Goal: Task Accomplishment & Management: Manage account settings

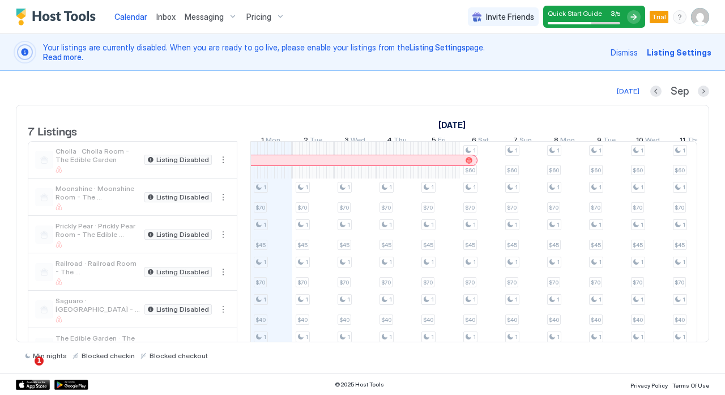
scroll to position [79, 0]
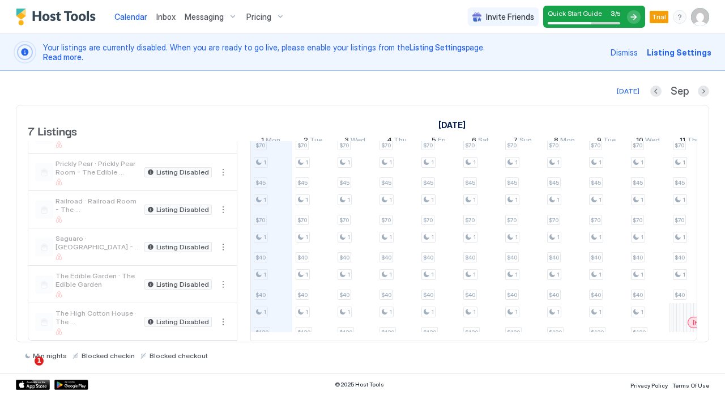
click at [227, 18] on div "Messaging" at bounding box center [211, 16] width 62 height 19
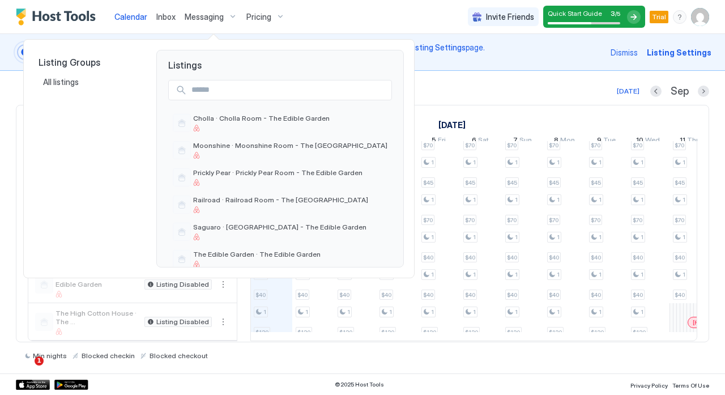
click at [220, 16] on div at bounding box center [362, 197] width 725 height 395
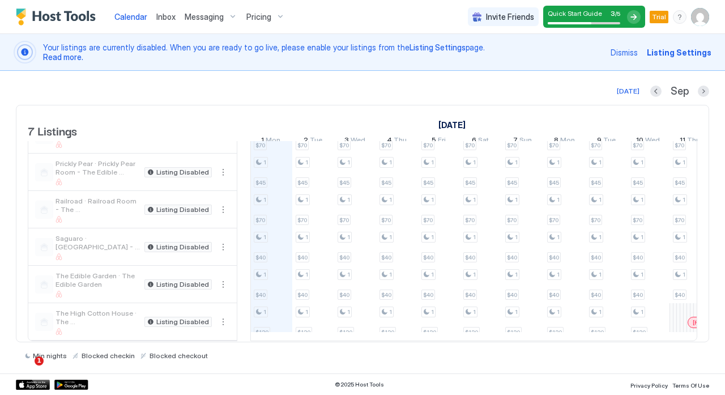
click at [173, 23] on div "Inbox" at bounding box center [166, 16] width 28 height 21
click at [160, 18] on span "Inbox" at bounding box center [165, 17] width 19 height 10
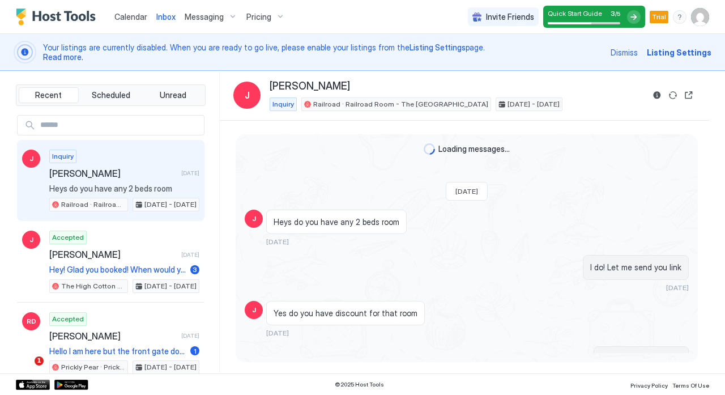
scroll to position [693, 0]
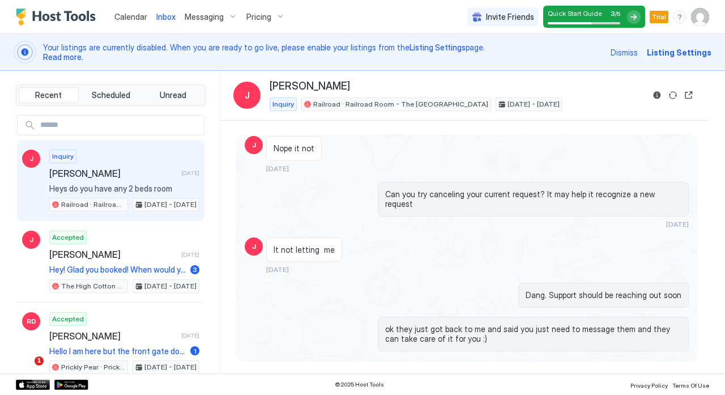
click at [61, 20] on img "Host Tools Logo" at bounding box center [58, 16] width 85 height 17
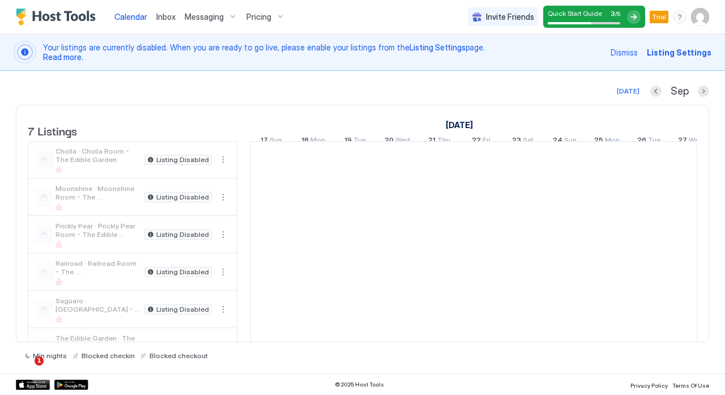
scroll to position [0, 629]
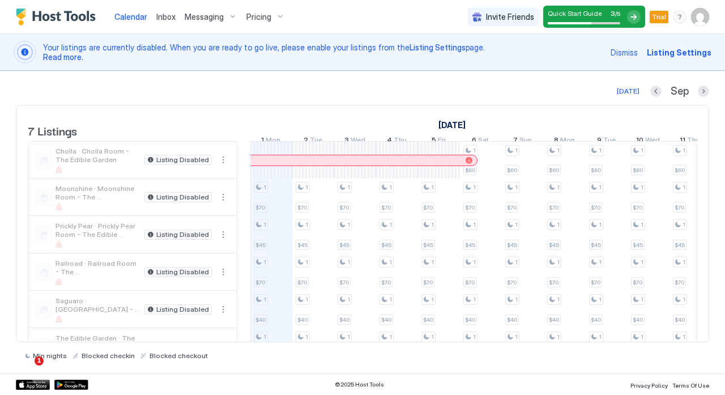
click at [106, 157] on span "Cholla · Cholla Room - The Edible Garden" at bounding box center [97, 155] width 84 height 17
click at [667, 52] on span "Listing Settings" at bounding box center [678, 52] width 65 height 12
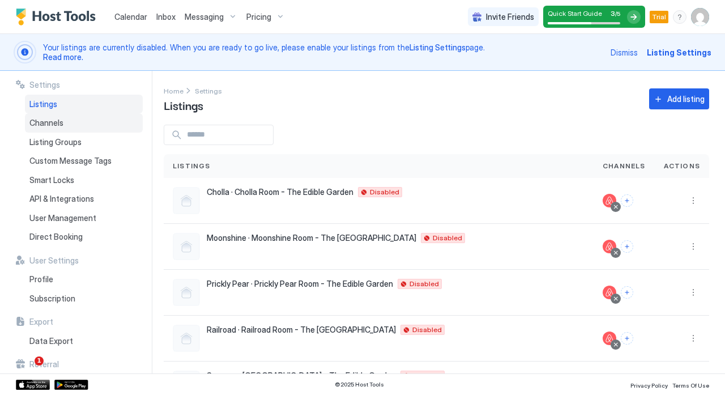
click at [83, 122] on div "Channels" at bounding box center [84, 122] width 118 height 19
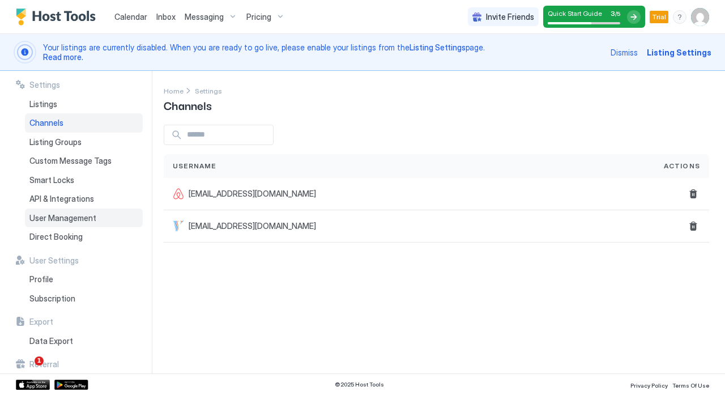
scroll to position [28, 0]
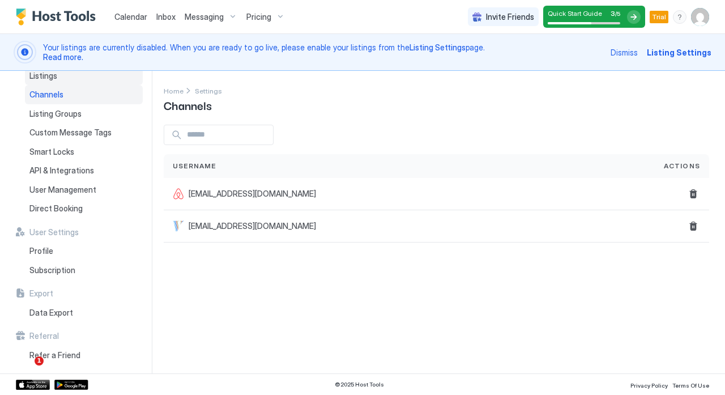
click at [74, 71] on div "Listings" at bounding box center [84, 75] width 118 height 19
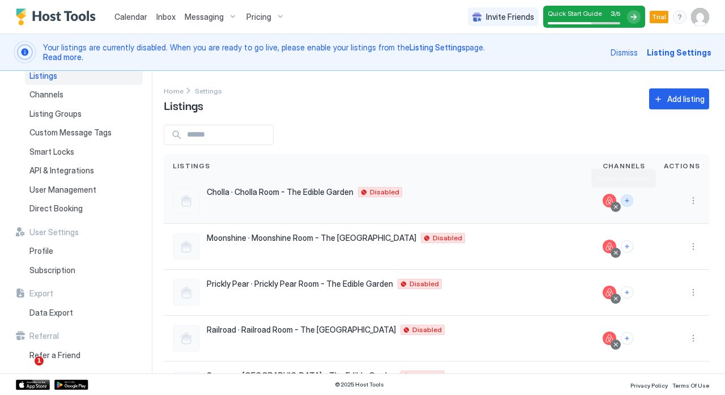
click at [620, 196] on button "Connect channels" at bounding box center [626, 200] width 12 height 12
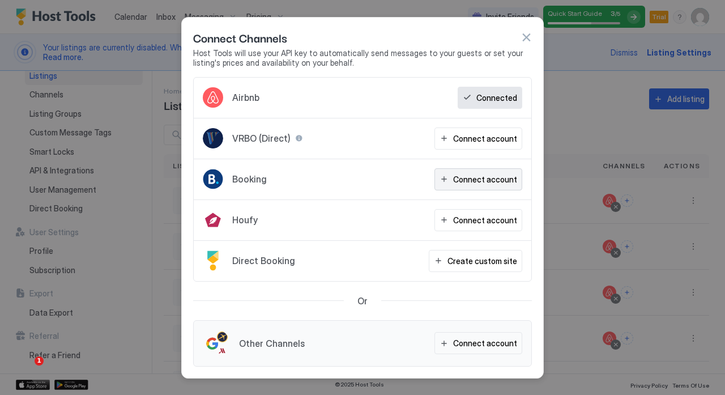
click at [468, 183] on div "Connect account" at bounding box center [485, 179] width 64 height 12
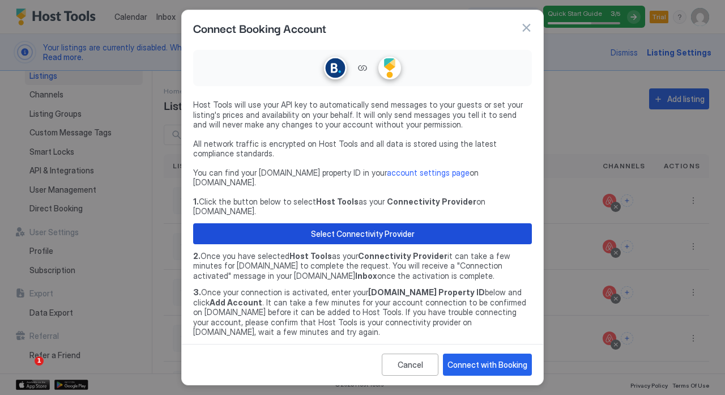
scroll to position [27, 0]
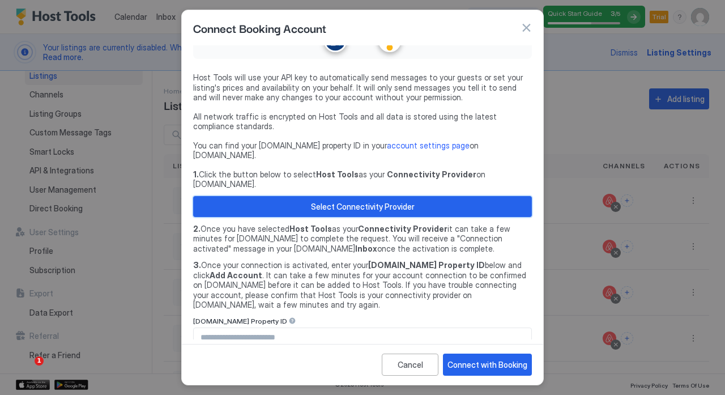
click at [257, 196] on button "Select Connectivity Provider" at bounding box center [362, 206] width 339 height 21
click at [295, 328] on input "Input Field" at bounding box center [362, 337] width 337 height 19
paste input "********"
type input "********"
click at [468, 359] on div "Connect with Booking" at bounding box center [487, 364] width 80 height 12
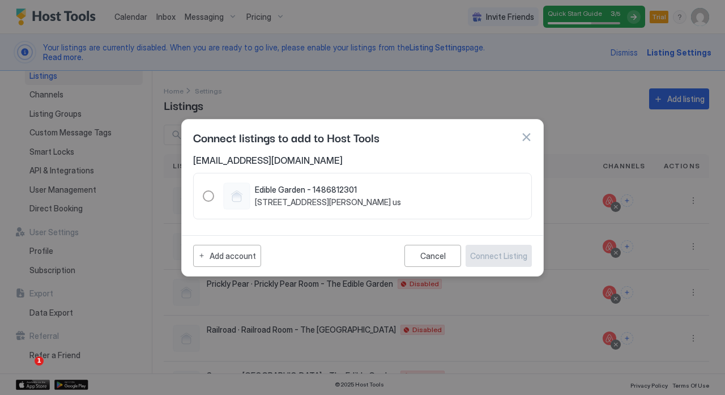
click at [202, 199] on div "Edible Garden - 1486812301 [STREET_ADDRESS][PERSON_NAME] us" at bounding box center [362, 196] width 339 height 46
click at [208, 195] on div "1486812301" at bounding box center [208, 195] width 11 height 11
click at [498, 256] on div "Connect Listing" at bounding box center [498, 256] width 57 height 12
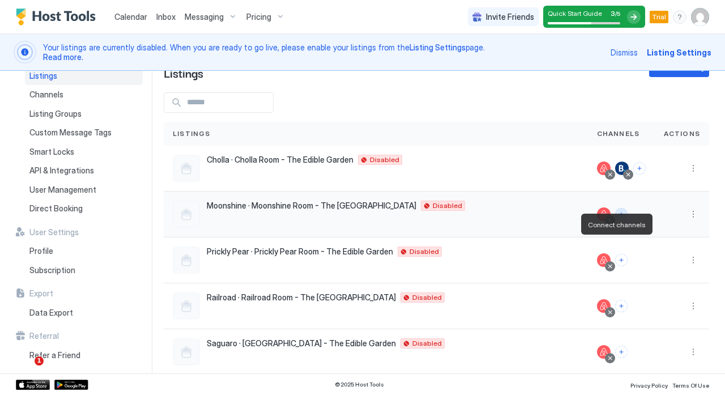
scroll to position [28, 0]
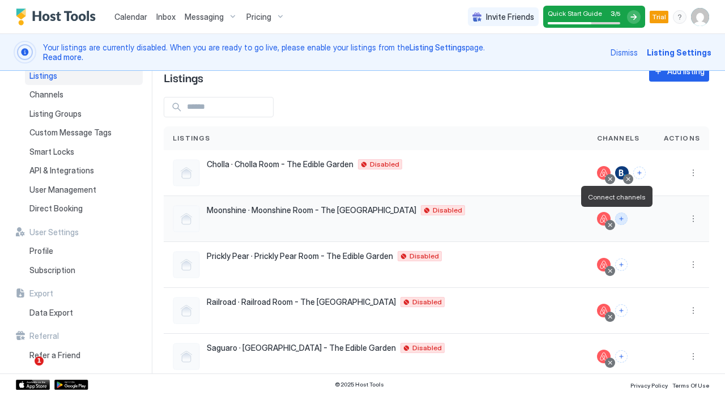
click at [615, 220] on button "Connect channels" at bounding box center [621, 218] width 12 height 12
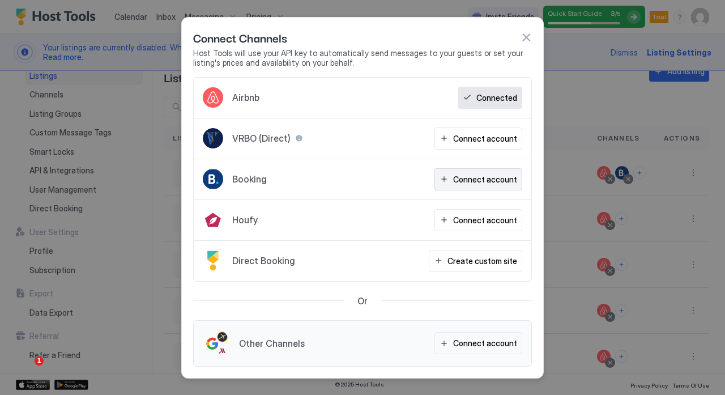
click at [465, 177] on div "Connect account" at bounding box center [485, 179] width 64 height 12
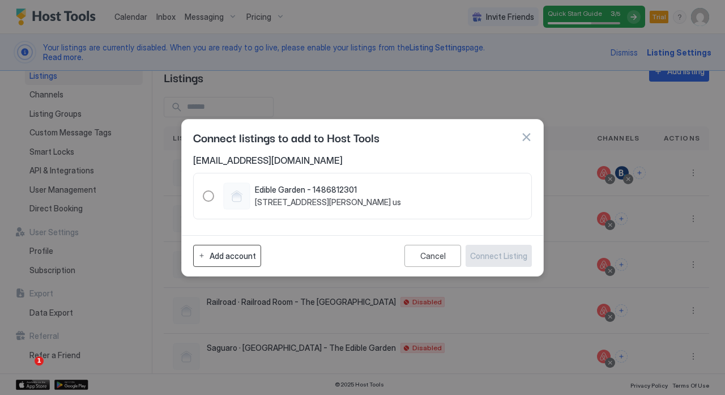
click at [246, 256] on div "Add account" at bounding box center [232, 256] width 46 height 12
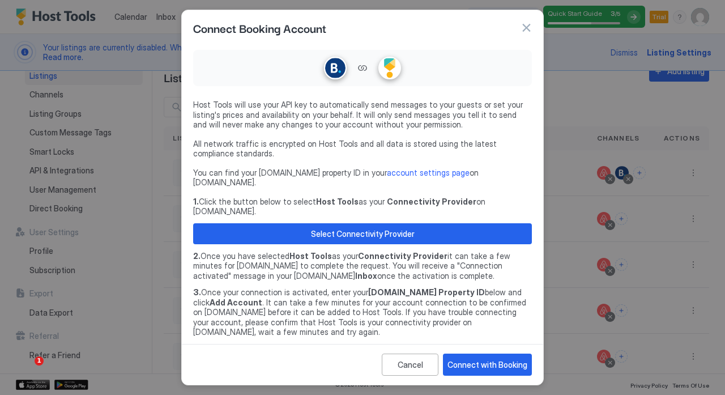
scroll to position [27, 0]
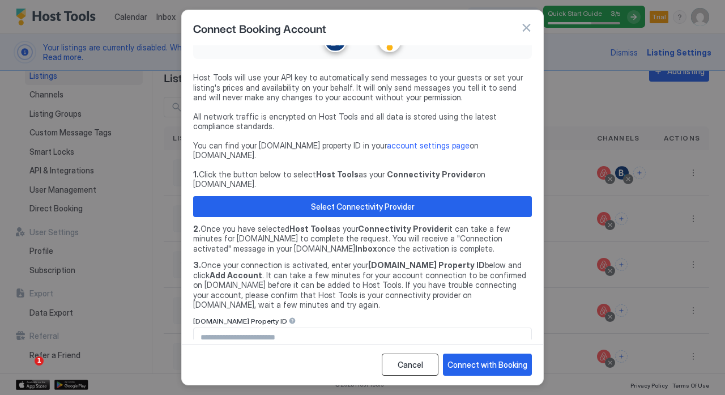
click at [426, 372] on button "Cancel" at bounding box center [410, 364] width 57 height 22
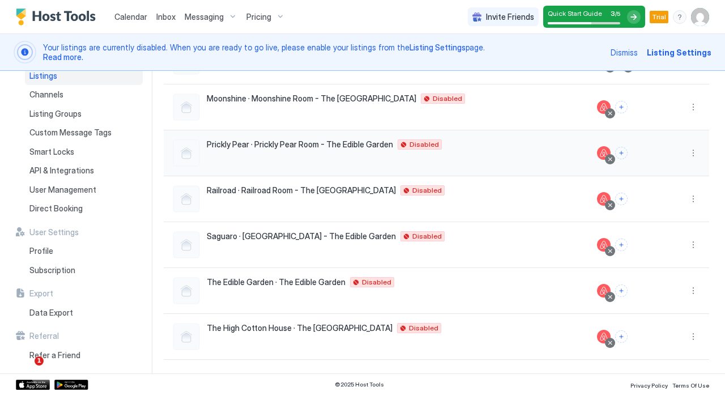
scroll to position [0, 0]
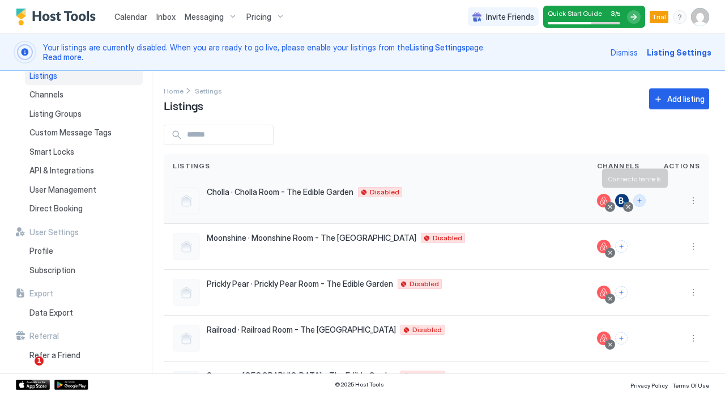
click at [637, 200] on button "Connect channels" at bounding box center [639, 200] width 12 height 12
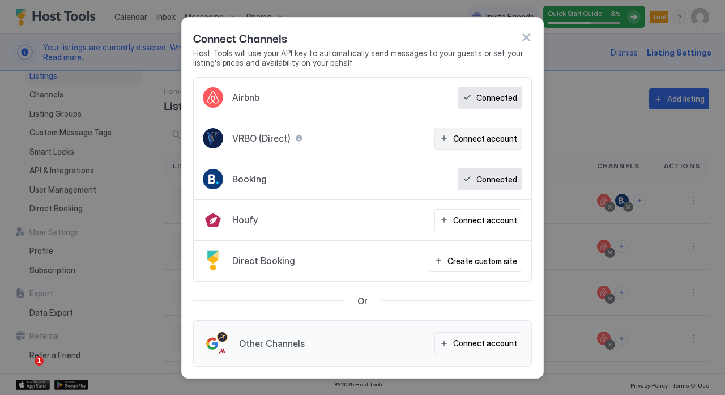
click at [458, 143] on div "Connect account" at bounding box center [485, 138] width 64 height 12
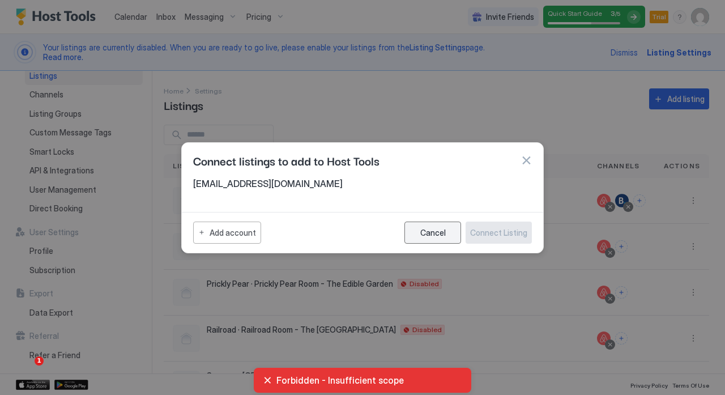
click at [414, 222] on button "Cancel" at bounding box center [432, 232] width 57 height 22
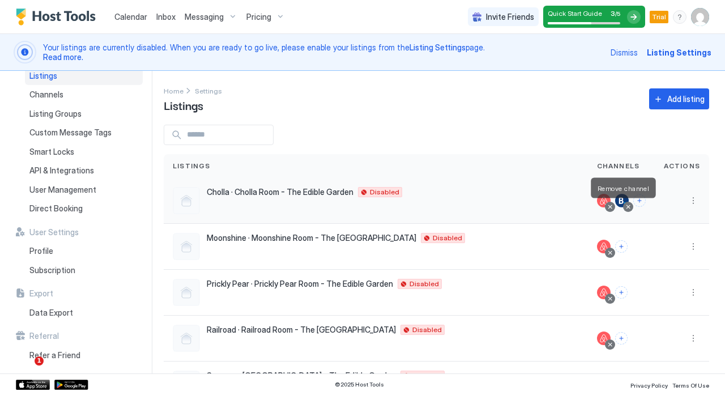
click at [625, 208] on div at bounding box center [628, 207] width 6 height 6
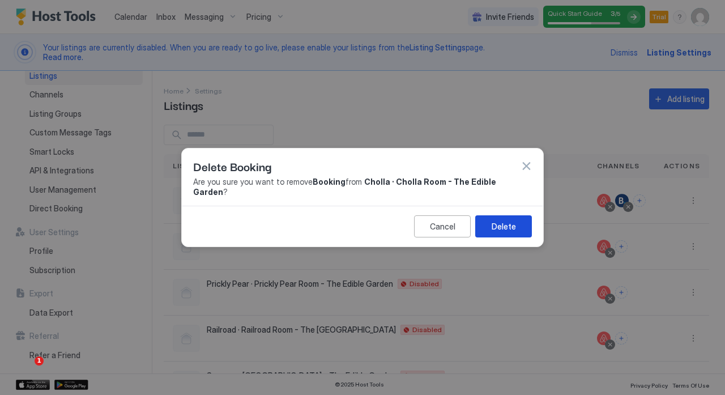
click at [507, 220] on div "Delete" at bounding box center [503, 226] width 24 height 12
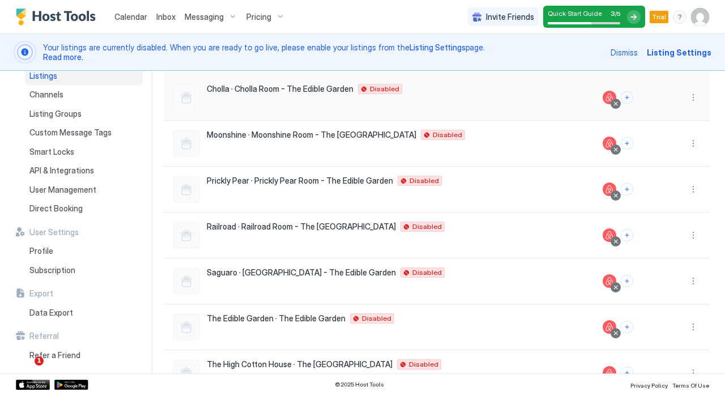
scroll to position [139, 0]
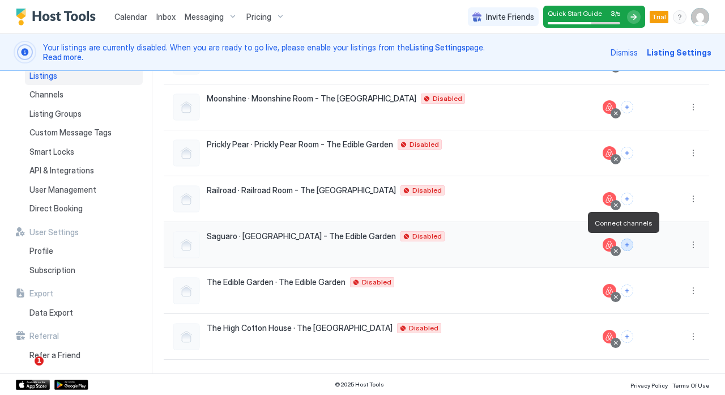
click at [626, 245] on button "Connect channels" at bounding box center [626, 244] width 12 height 12
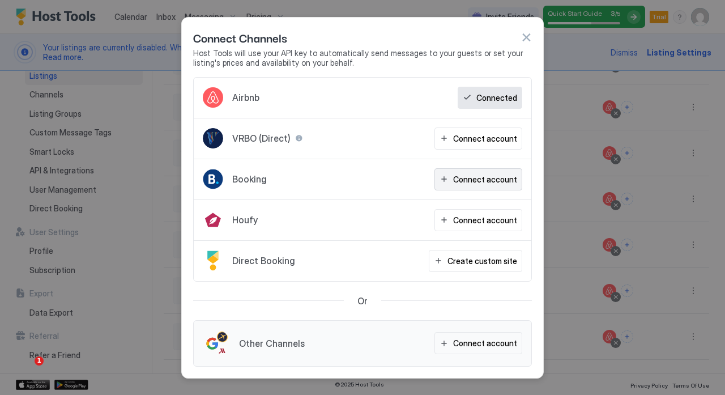
click at [465, 178] on div "Connect account" at bounding box center [485, 179] width 64 height 12
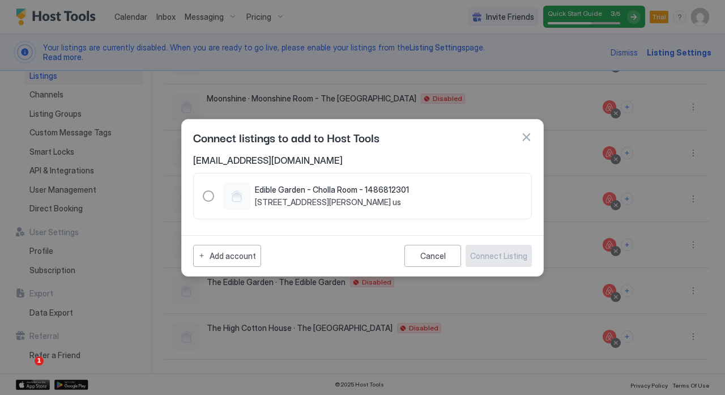
click at [202, 195] on div "Edible Garden - Cholla Room - 1486812301 [STREET_ADDRESS][PERSON_NAME] us" at bounding box center [362, 196] width 339 height 46
click at [241, 247] on button "Add account" at bounding box center [227, 256] width 68 height 22
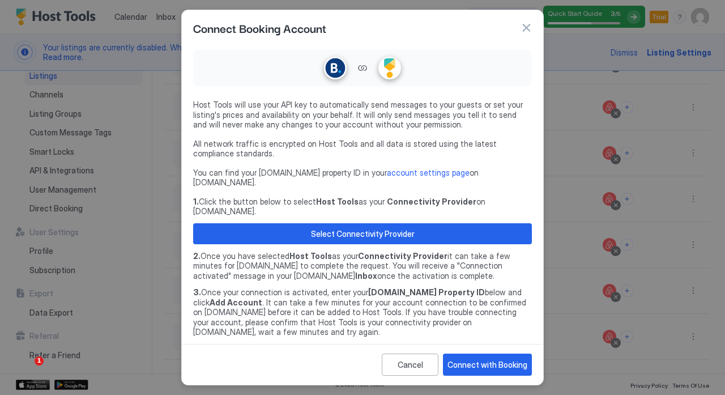
scroll to position [27, 0]
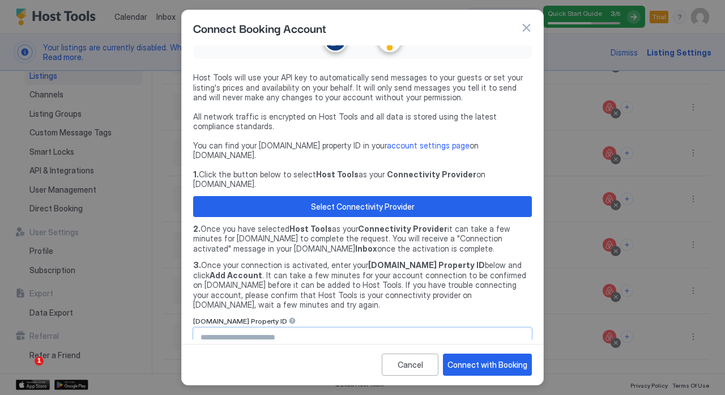
click at [248, 328] on input "Input Field" at bounding box center [362, 337] width 337 height 19
paste input "********"
type input "********"
click at [496, 362] on div "Connect with Booking" at bounding box center [487, 364] width 80 height 12
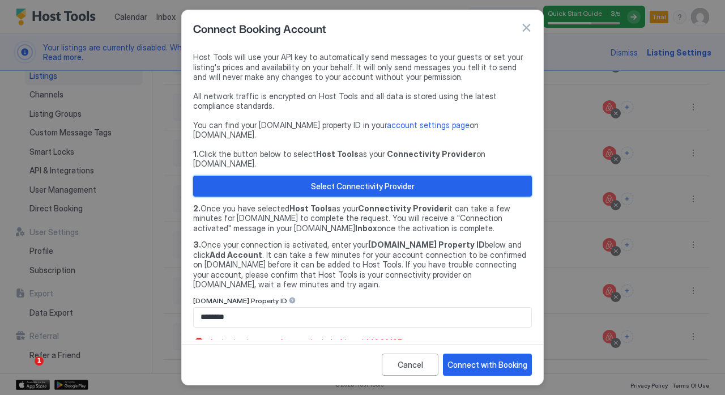
click at [358, 180] on div "Select Connectivity Provider" at bounding box center [363, 186] width 104 height 12
click at [477, 357] on button "Connect with Booking" at bounding box center [487, 364] width 89 height 22
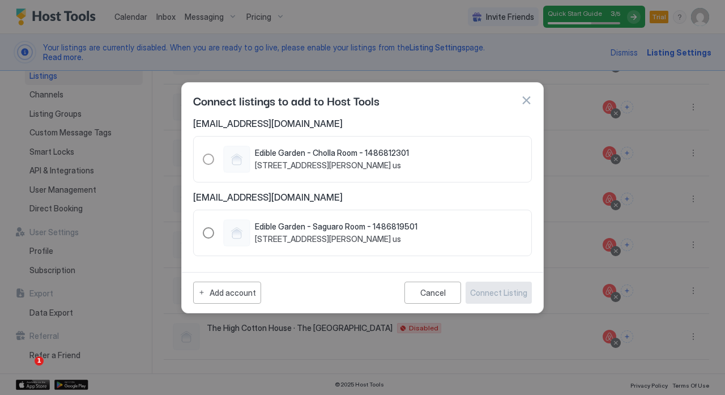
click at [211, 232] on div "1486819501" at bounding box center [208, 232] width 11 height 11
click at [207, 162] on div "1486812301" at bounding box center [208, 158] width 11 height 11
click at [200, 237] on div "Edible Garden - [GEOGRAPHIC_DATA] - 1486819501 [STREET_ADDRESS][PERSON_NAME] us" at bounding box center [362, 232] width 339 height 46
click at [489, 296] on div "Connect Listing" at bounding box center [498, 292] width 57 height 12
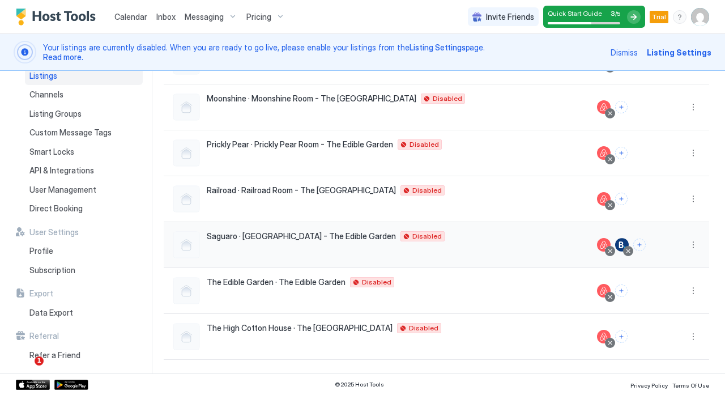
click at [615, 246] on div at bounding box center [622, 245] width 14 height 14
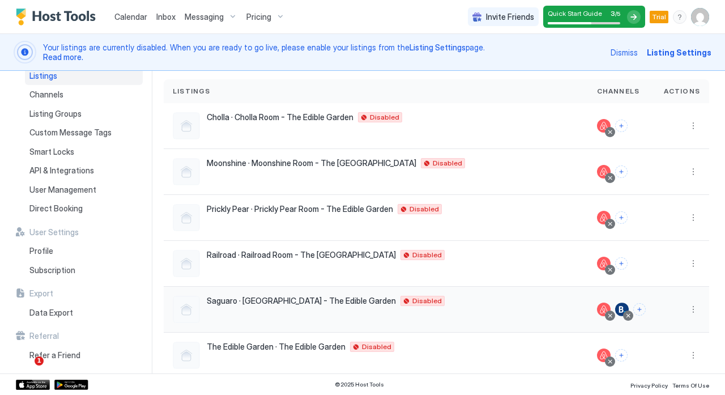
scroll to position [33, 0]
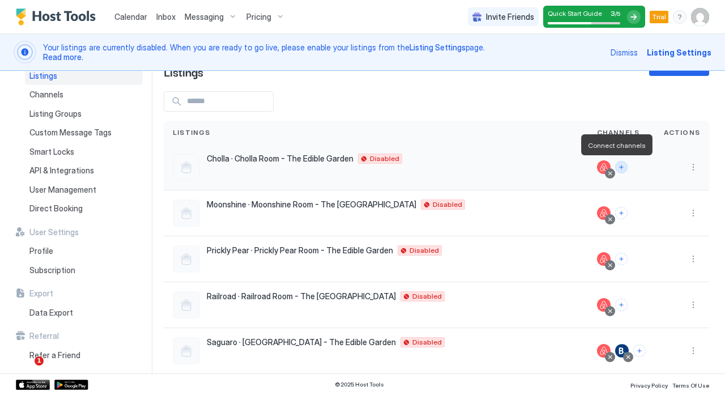
click at [615, 168] on button "Connect channels" at bounding box center [621, 167] width 12 height 12
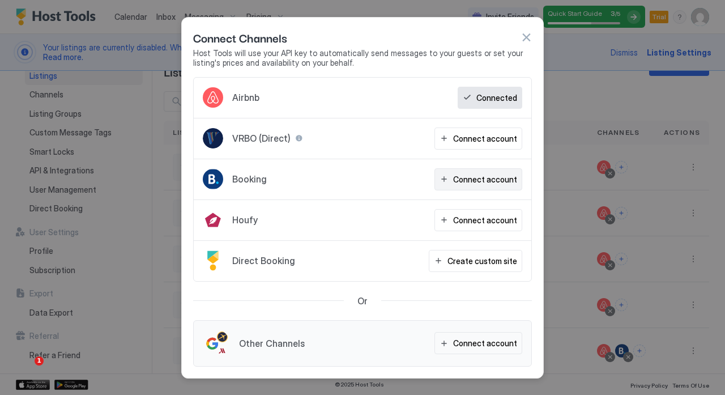
click at [485, 186] on button "Connect account" at bounding box center [478, 179] width 88 height 22
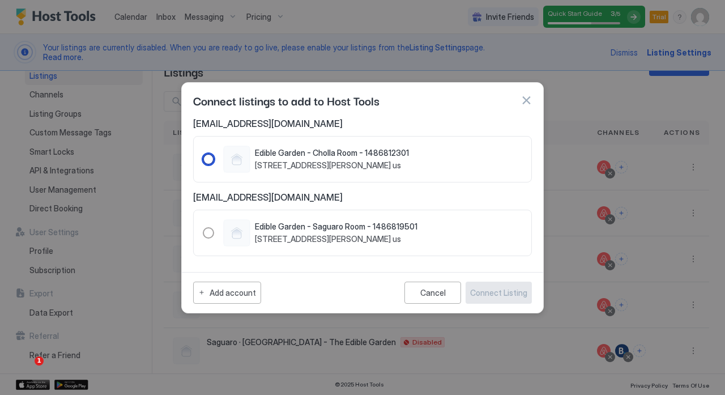
click at [282, 165] on span "[STREET_ADDRESS][PERSON_NAME] us" at bounding box center [332, 165] width 154 height 10
click at [505, 297] on div "Connect Listing" at bounding box center [498, 292] width 57 height 12
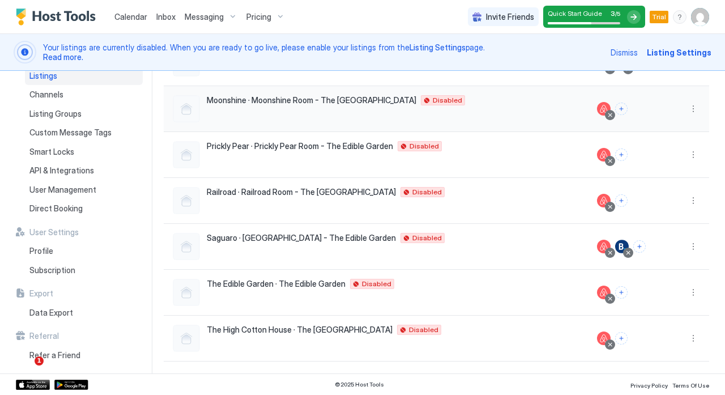
scroll to position [139, 0]
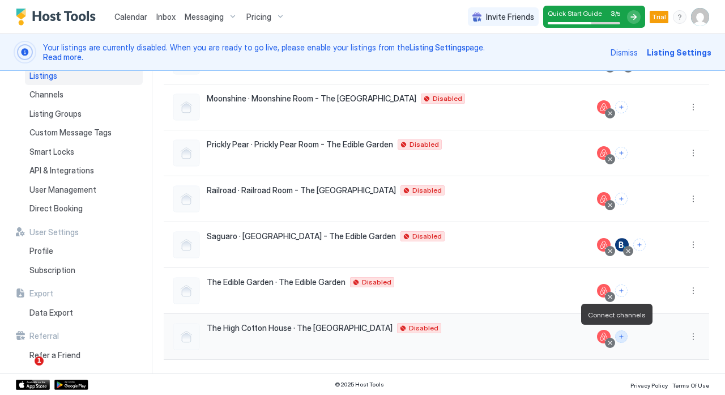
click at [615, 340] on button "Connect channels" at bounding box center [621, 336] width 12 height 12
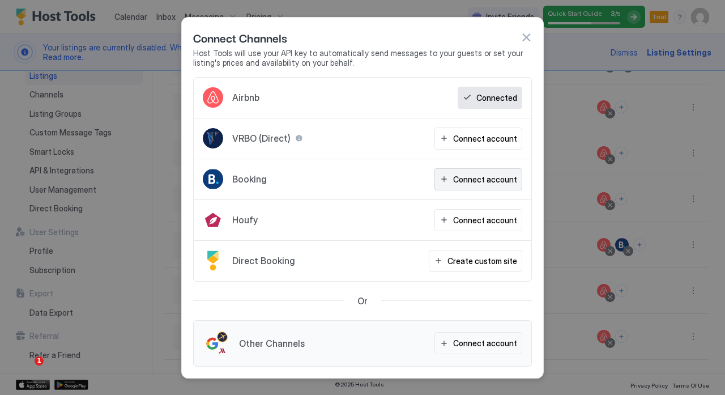
click at [470, 177] on div "Connect account" at bounding box center [485, 179] width 64 height 12
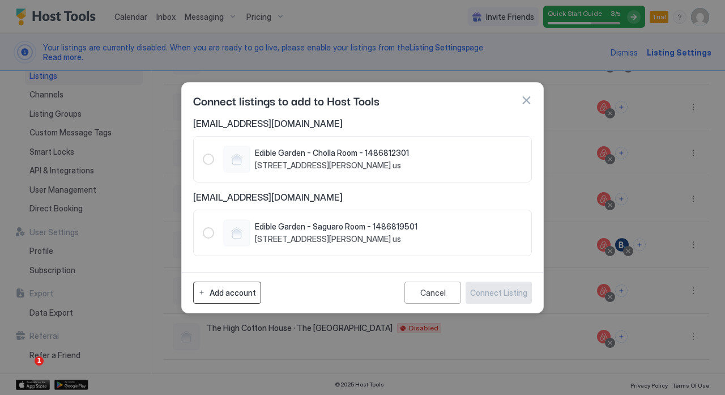
click at [216, 284] on button "Add account" at bounding box center [227, 292] width 68 height 22
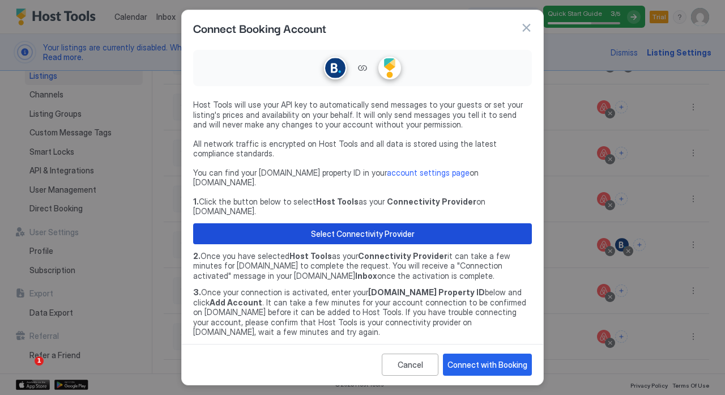
scroll to position [27, 0]
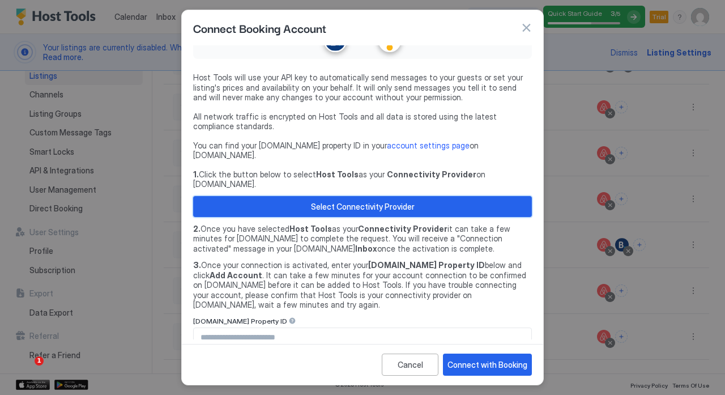
click at [408, 196] on button "Select Connectivity Provider" at bounding box center [362, 206] width 339 height 21
click at [289, 328] on input "Input Field" at bounding box center [362, 337] width 337 height 19
paste input "********"
type input "********"
click at [467, 367] on div "Connect with Booking" at bounding box center [487, 364] width 80 height 12
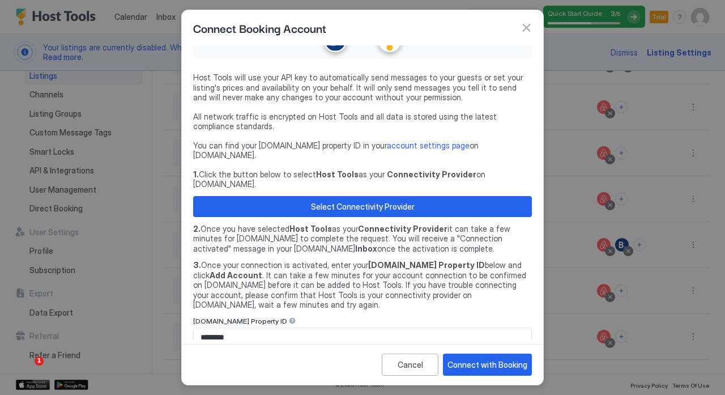
scroll to position [48, 0]
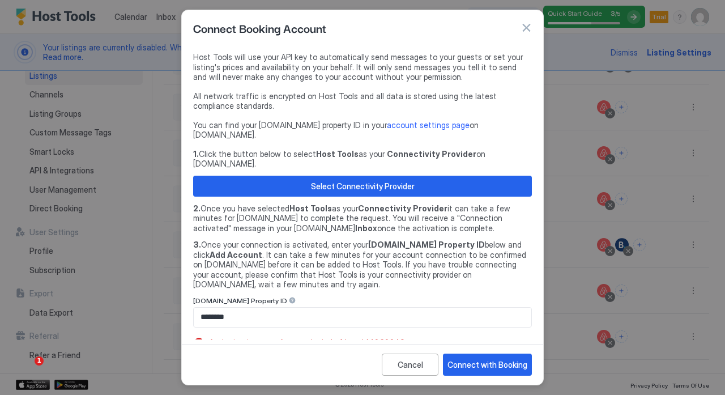
click at [640, 102] on div at bounding box center [362, 197] width 725 height 395
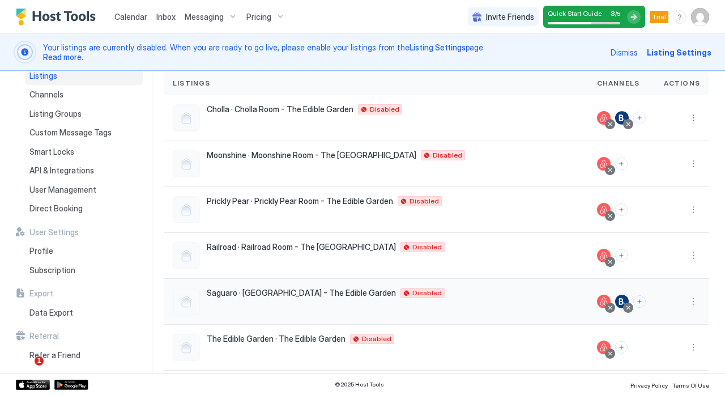
scroll to position [75, 0]
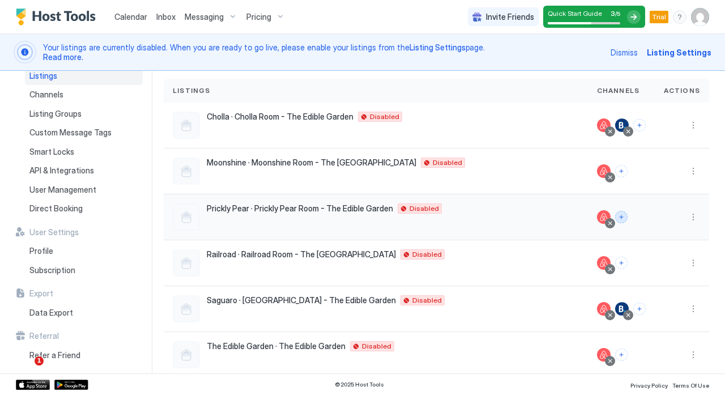
click at [615, 215] on button "Connect channels" at bounding box center [621, 217] width 12 height 12
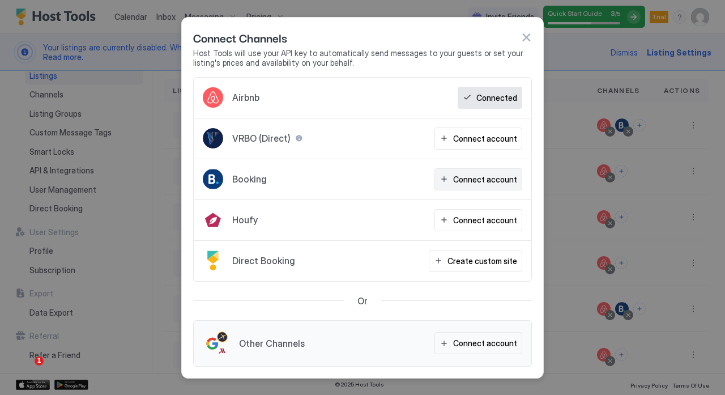
click at [483, 174] on div "Connect account" at bounding box center [485, 179] width 64 height 12
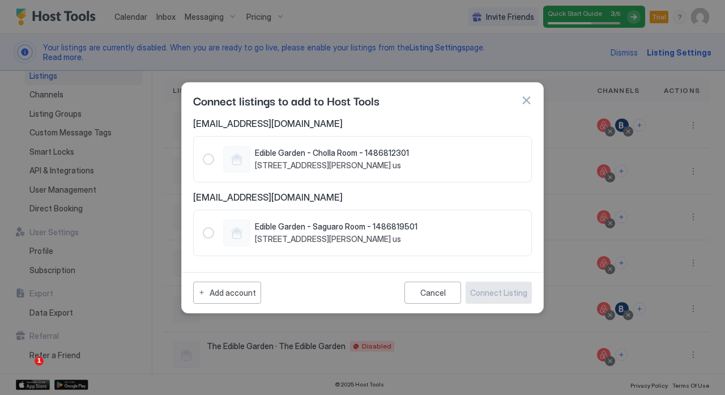
click at [520, 104] on div at bounding box center [525, 100] width 11 height 11
click at [233, 282] on button "Add account" at bounding box center [227, 292] width 68 height 22
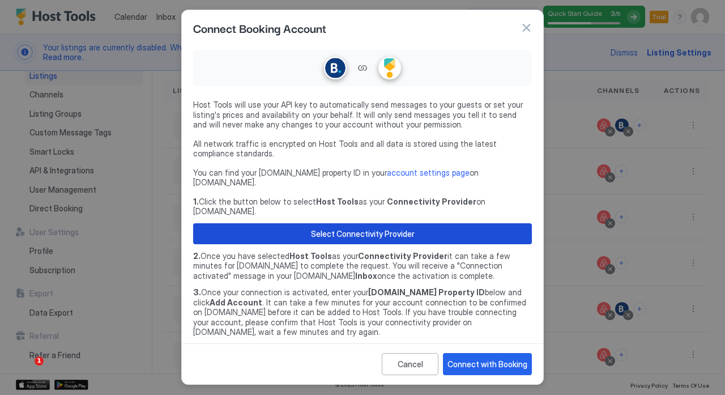
click at [354, 228] on div "Select Connectivity Provider" at bounding box center [363, 234] width 104 height 12
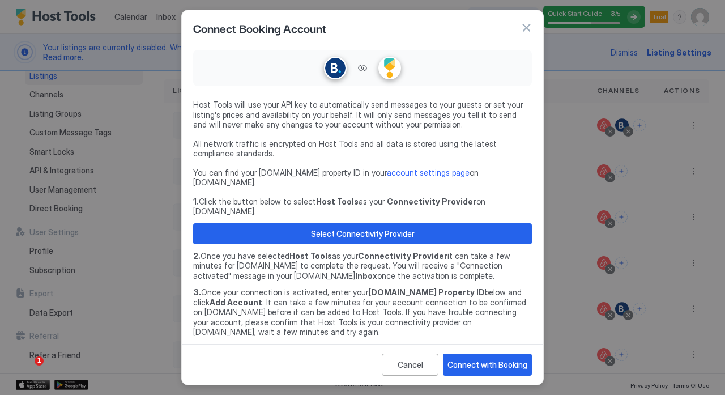
scroll to position [27, 0]
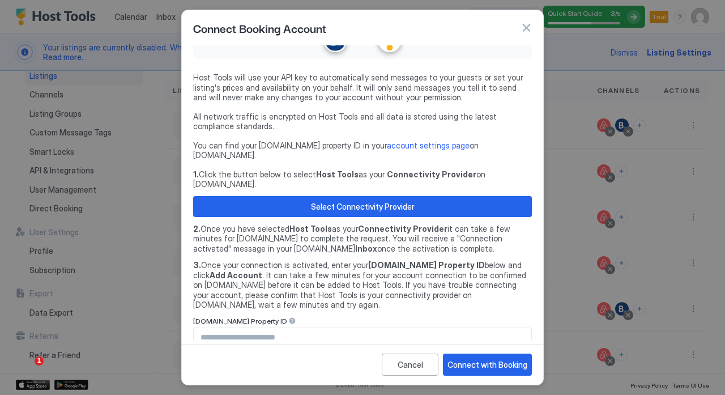
click at [275, 328] on input "Input Field" at bounding box center [362, 337] width 337 height 19
paste input "********"
type input "********"
click at [464, 374] on button "Connect with Booking" at bounding box center [487, 364] width 89 height 22
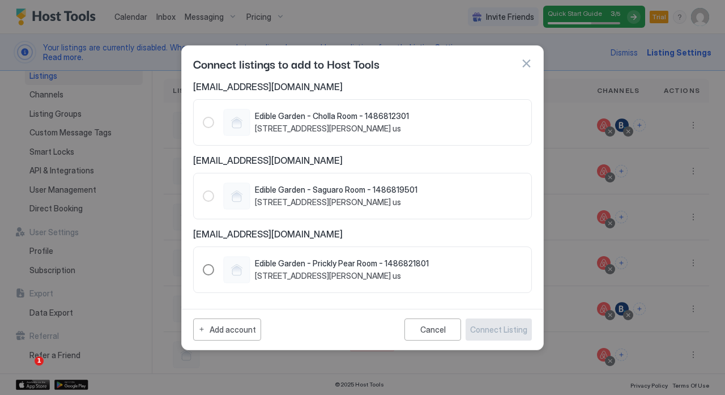
click at [215, 269] on div "Edible Garden - Prickly Pear Room - 1486821801 [STREET_ADDRESS][PERSON_NAME] us" at bounding box center [316, 269] width 226 height 27
click at [524, 334] on div "Connect Listing" at bounding box center [498, 329] width 57 height 12
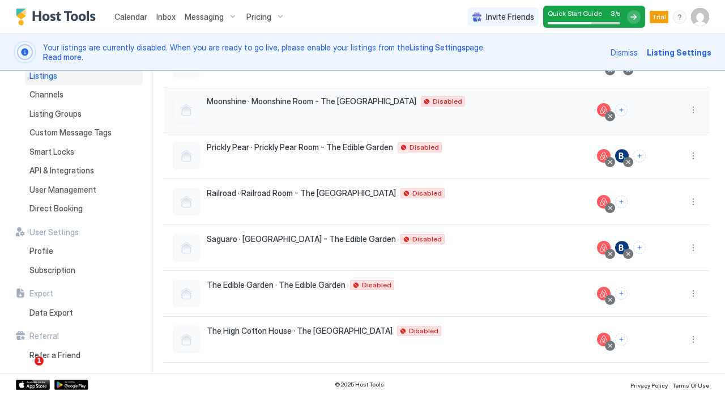
scroll to position [139, 0]
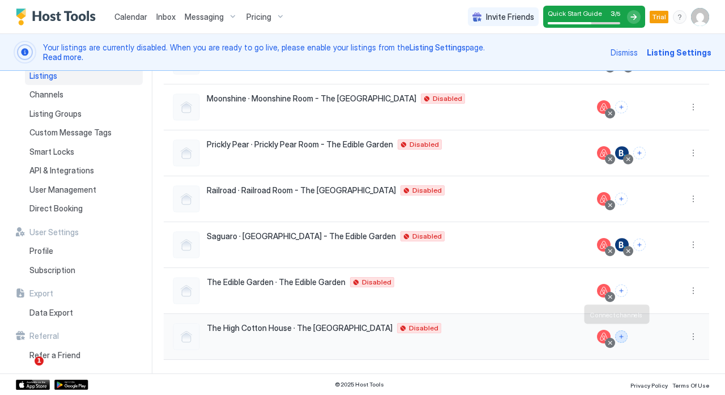
click at [615, 339] on button "Connect channels" at bounding box center [621, 336] width 12 height 12
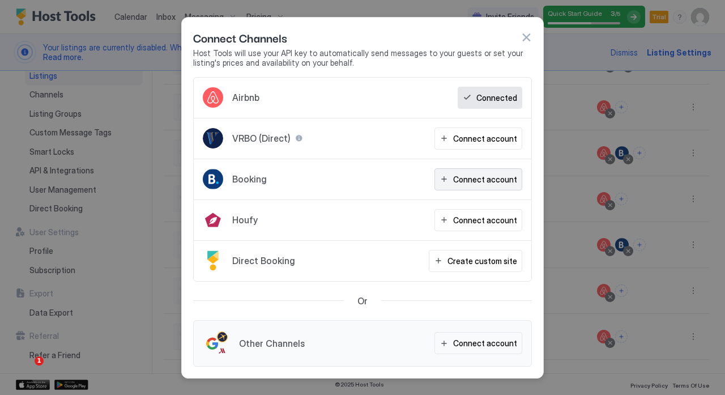
click at [474, 183] on div "Connect account" at bounding box center [485, 179] width 64 height 12
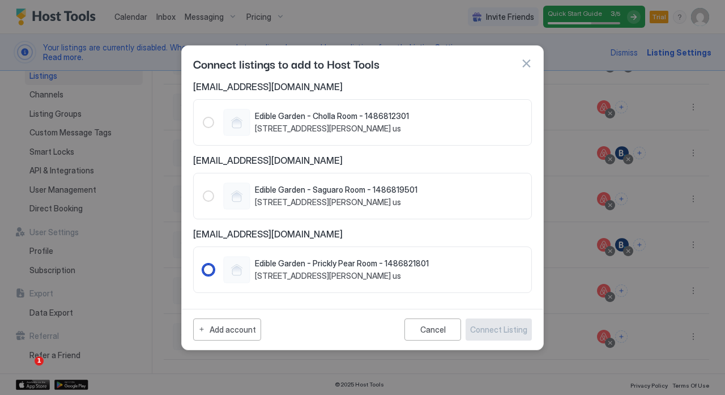
click at [243, 262] on div "1486821801" at bounding box center [236, 269] width 27 height 27
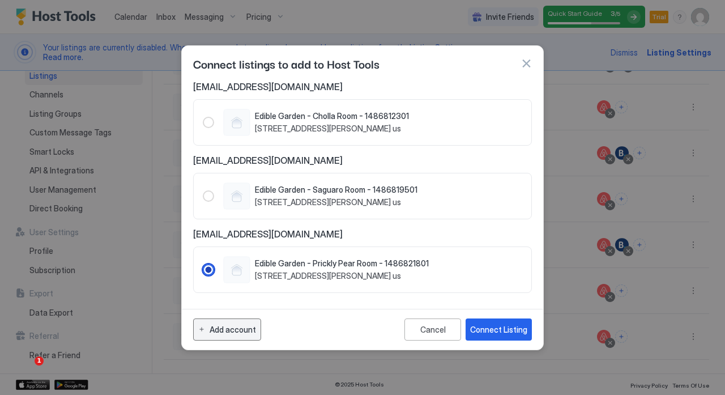
click at [230, 327] on div "Add account" at bounding box center [232, 329] width 46 height 12
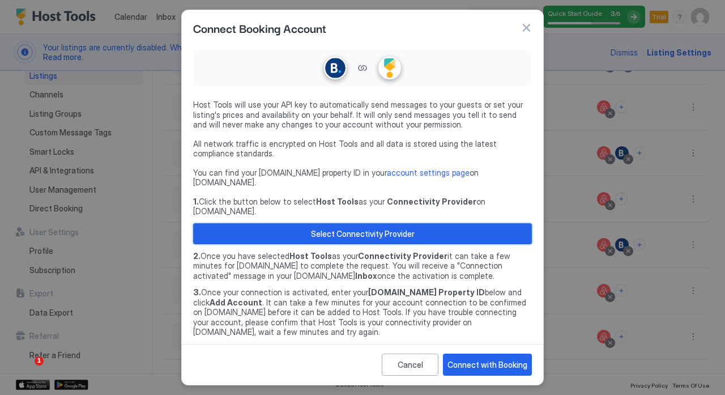
click at [323, 228] on div "Select Connectivity Provider" at bounding box center [363, 234] width 104 height 12
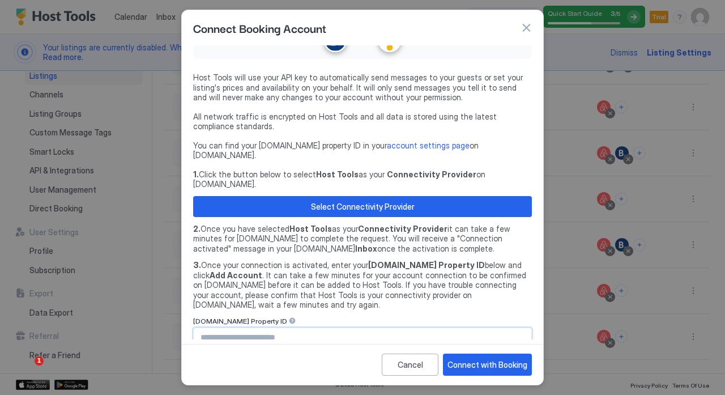
click at [294, 328] on input "Input Field" at bounding box center [362, 337] width 337 height 19
paste input "********"
type input "********"
click at [469, 361] on div "Connect with Booking" at bounding box center [487, 364] width 80 height 12
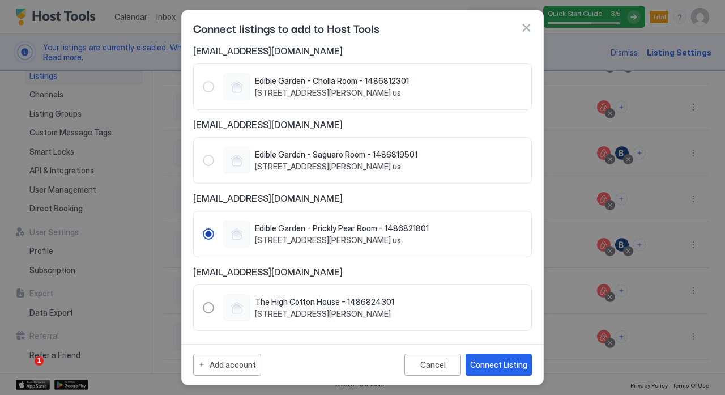
scroll to position [3, 0]
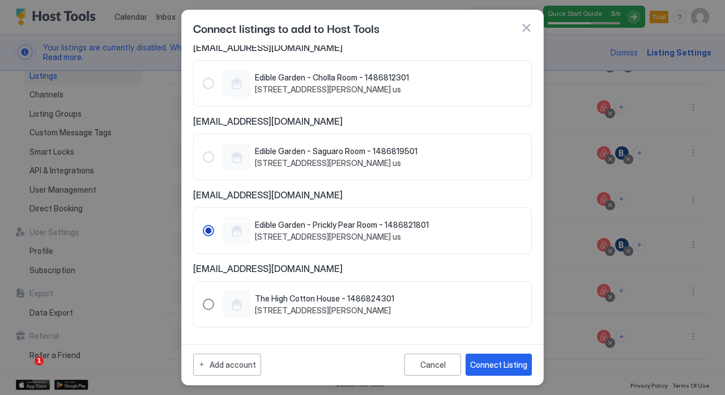
click at [208, 299] on div "1486824301" at bounding box center [208, 303] width 11 height 11
click at [494, 368] on div "Connect Listing" at bounding box center [498, 364] width 57 height 12
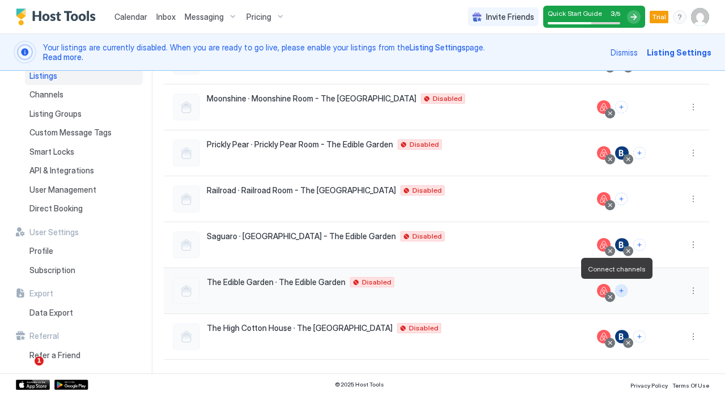
click at [615, 285] on button "Connect channels" at bounding box center [621, 290] width 12 height 12
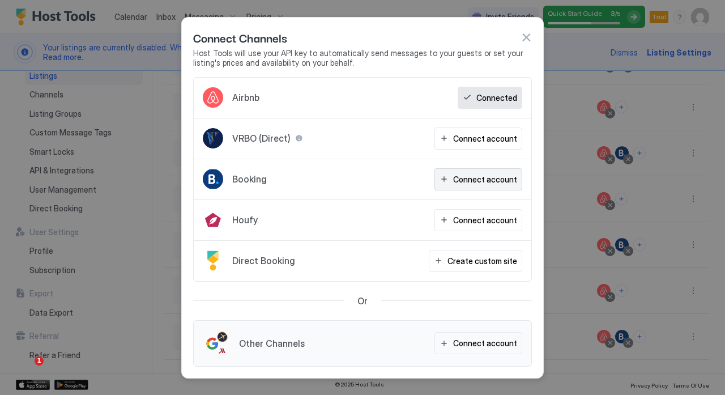
click at [470, 186] on button "Connect account" at bounding box center [478, 179] width 88 height 22
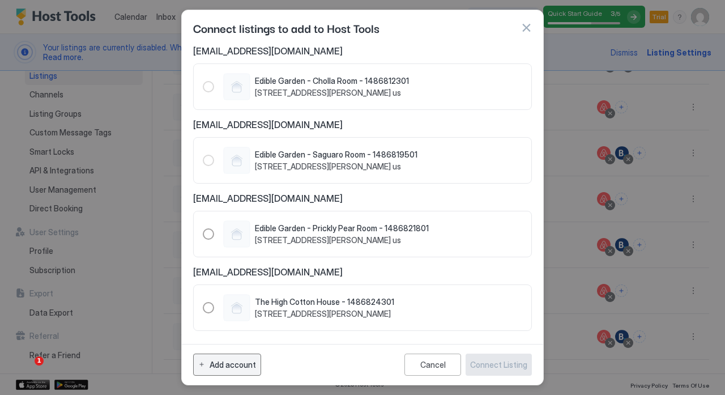
click at [234, 362] on div "Add account" at bounding box center [232, 364] width 46 height 12
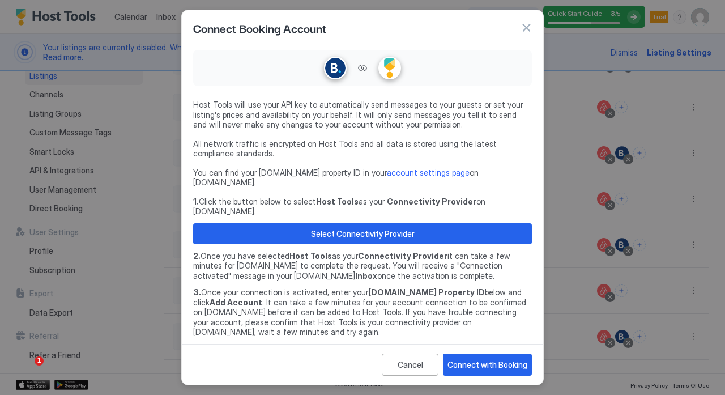
scroll to position [27, 0]
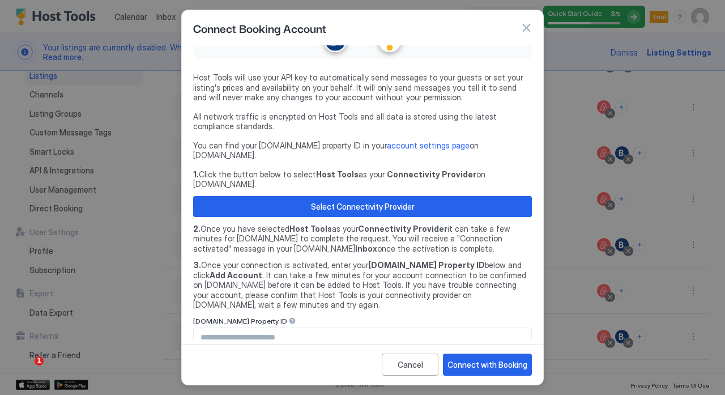
click at [331, 328] on input "Input Field" at bounding box center [362, 337] width 337 height 19
paste input "********"
type input "********"
click at [474, 356] on button "Connect with Booking" at bounding box center [487, 364] width 89 height 22
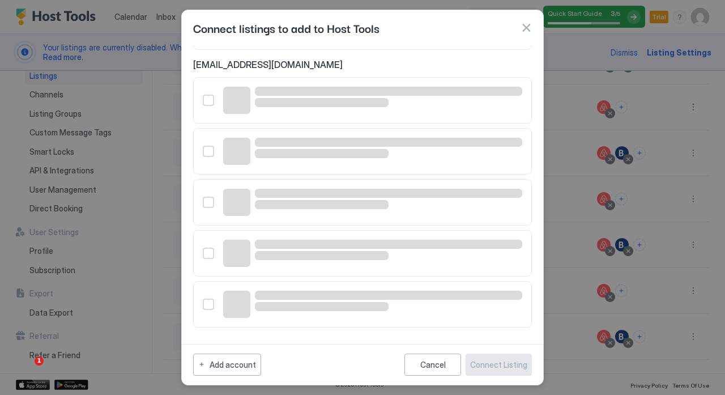
scroll to position [77, 0]
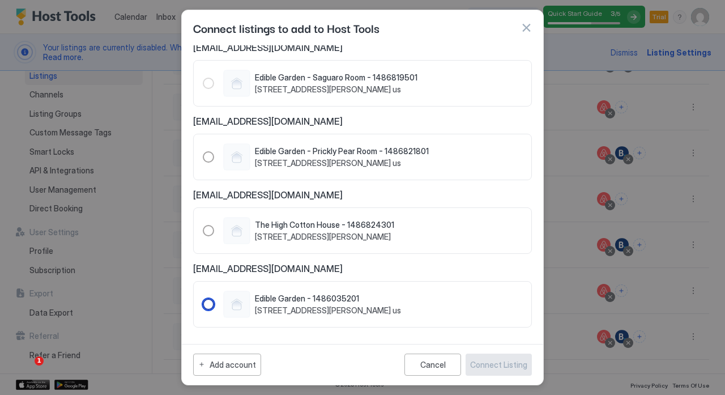
click at [203, 303] on div "1486035201" at bounding box center [208, 303] width 11 height 11
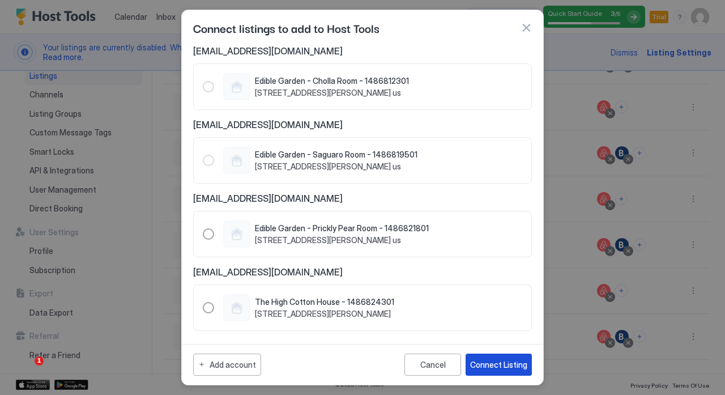
click at [493, 365] on div "Connect Listing" at bounding box center [498, 364] width 57 height 12
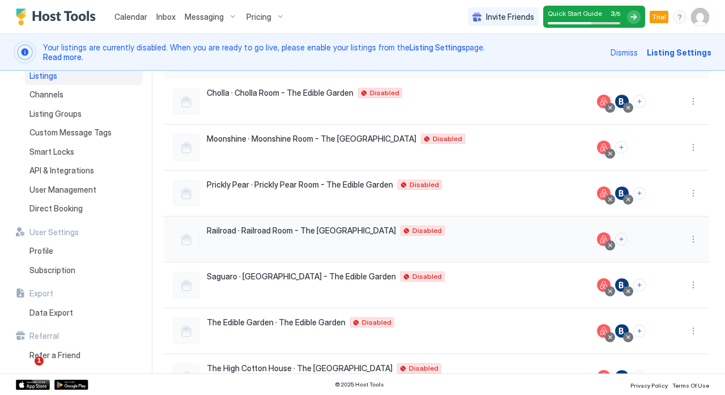
scroll to position [101, 0]
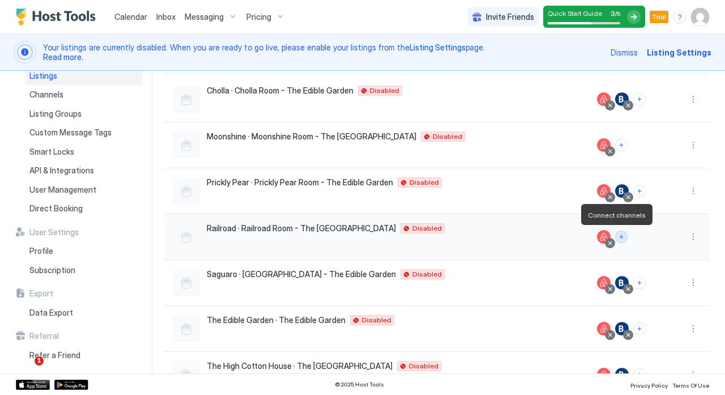
click at [615, 239] on button "Connect channels" at bounding box center [621, 236] width 12 height 12
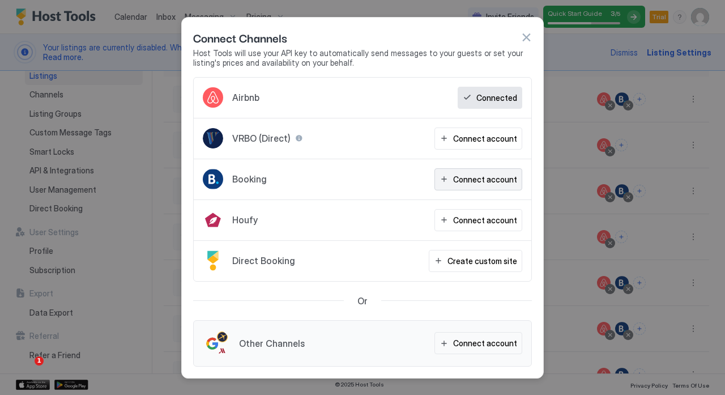
click at [462, 183] on div "Connect account" at bounding box center [485, 179] width 64 height 12
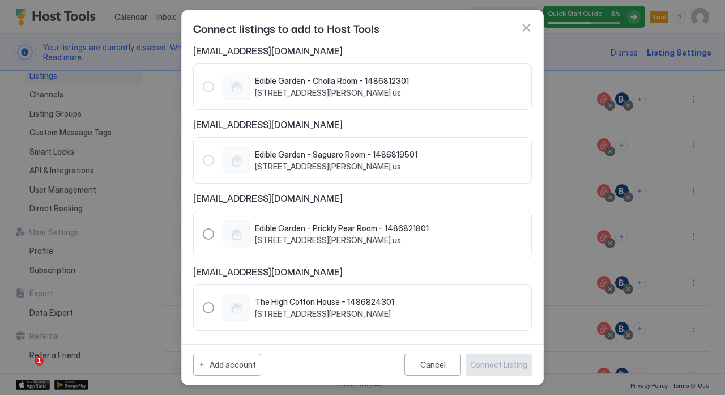
scroll to position [77, 0]
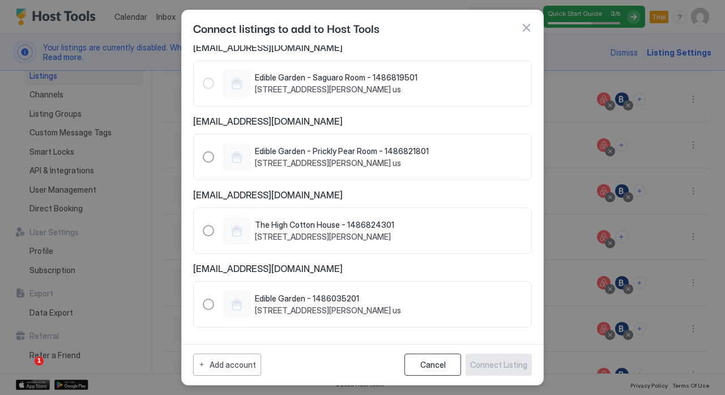
click at [429, 366] on div "Cancel" at bounding box center [432, 364] width 25 height 10
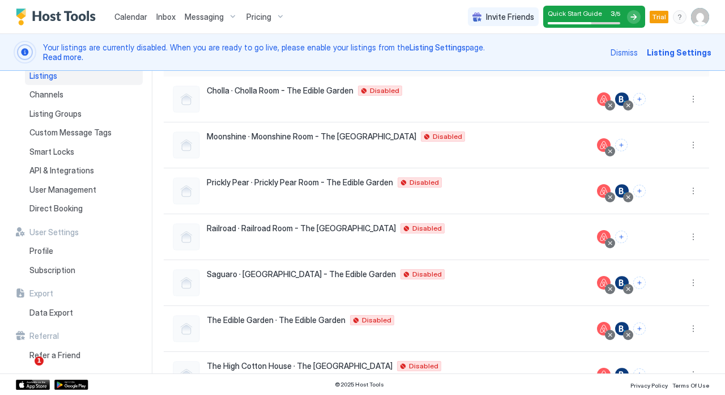
click at [127, 15] on span "Calendar" at bounding box center [130, 17] width 33 height 10
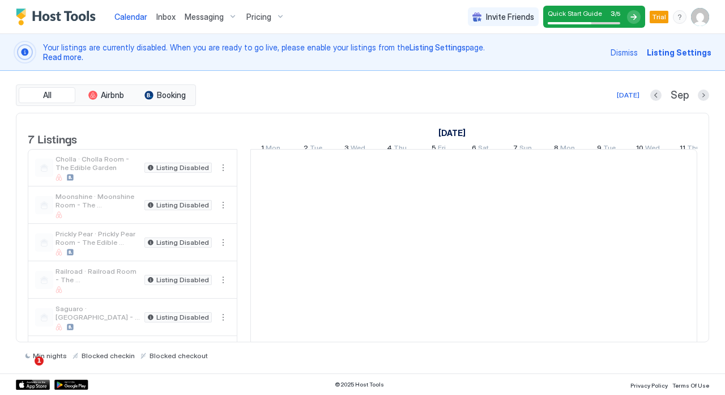
scroll to position [0, 629]
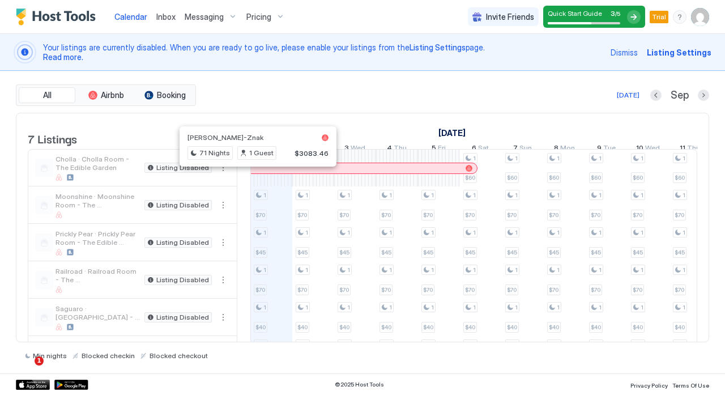
click at [149, 140] on div "7 Listings" at bounding box center [132, 129] width 209 height 33
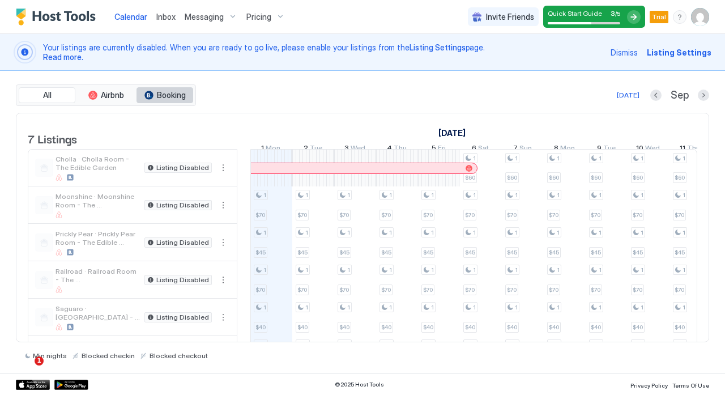
click at [160, 96] on span "Booking" at bounding box center [171, 95] width 29 height 10
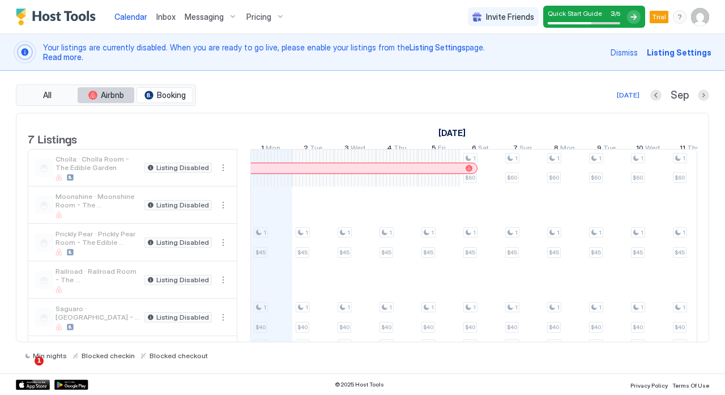
click at [110, 98] on span "Airbnb" at bounding box center [112, 95] width 23 height 10
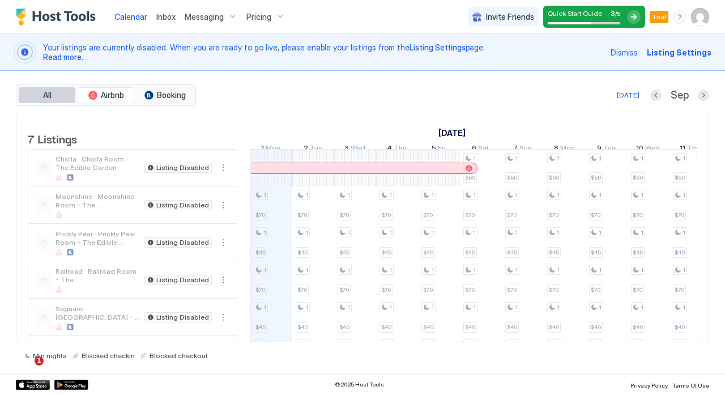
click at [44, 92] on span "All" at bounding box center [47, 95] width 8 height 10
click at [144, 18] on span "Calendar" at bounding box center [130, 17] width 33 height 10
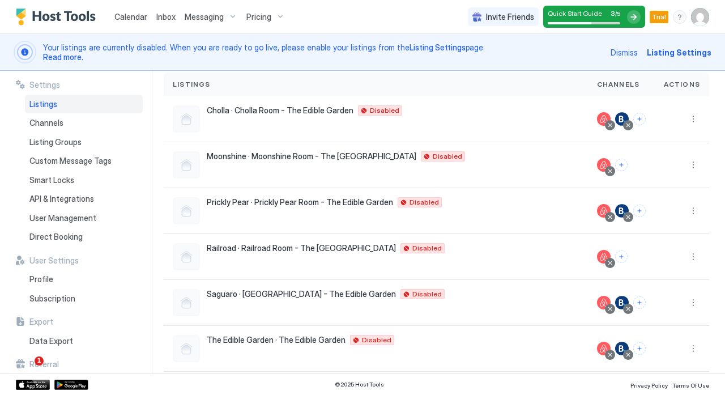
scroll to position [80, 0]
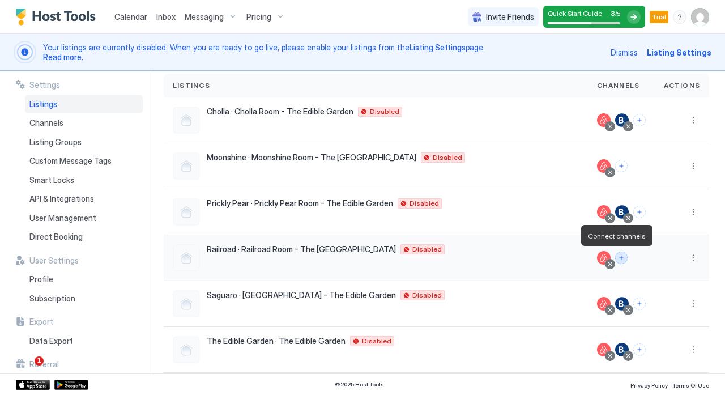
click at [615, 260] on button "Connect channels" at bounding box center [621, 257] width 12 height 12
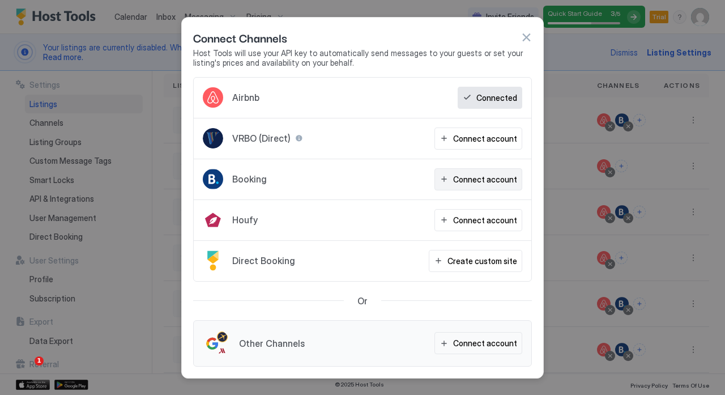
click at [494, 183] on div "Connect account" at bounding box center [485, 179] width 64 height 12
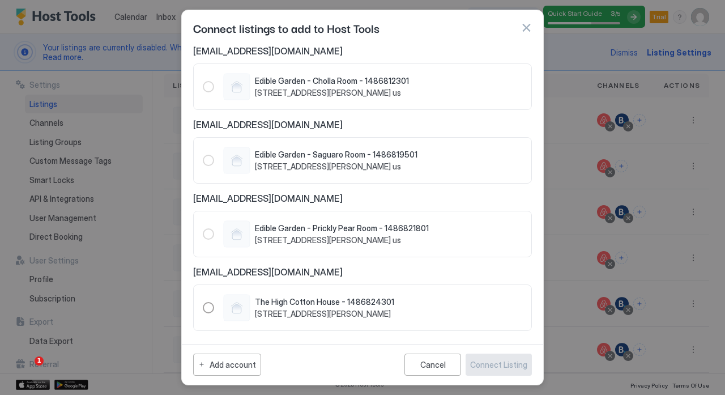
scroll to position [77, 0]
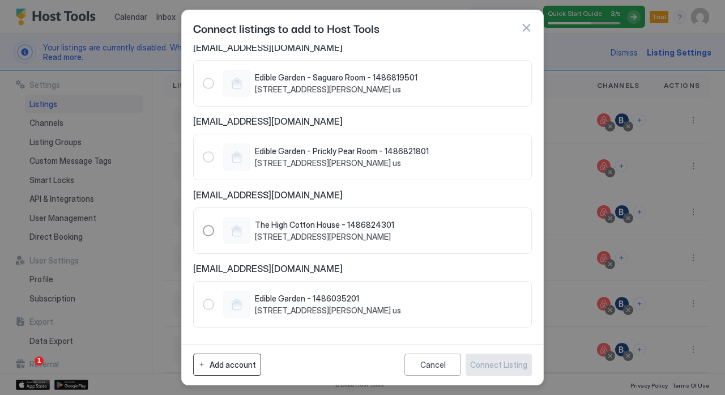
click at [240, 371] on button "Add account" at bounding box center [227, 364] width 68 height 22
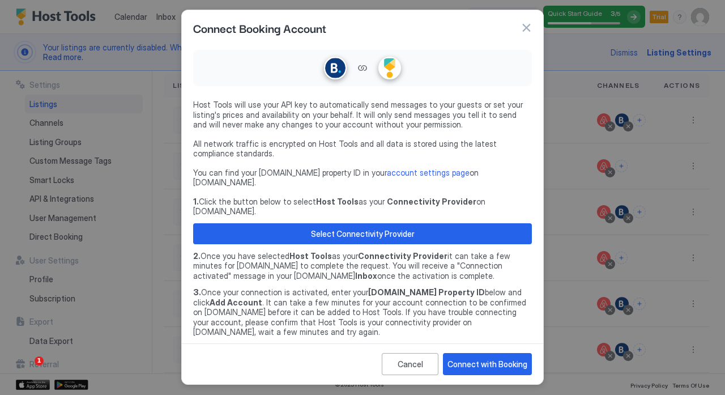
scroll to position [27, 0]
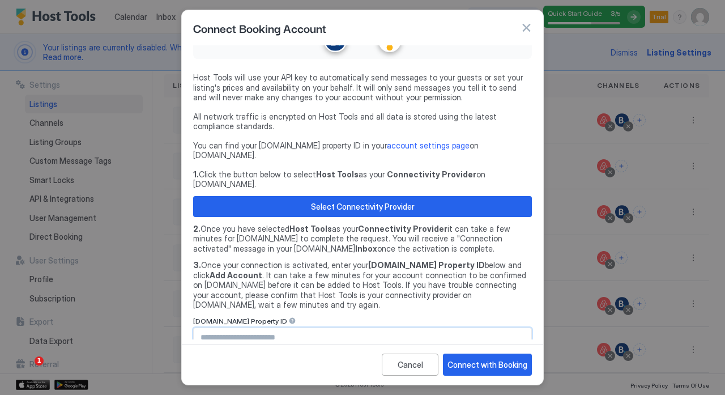
click at [303, 328] on input "Input Field" at bounding box center [362, 337] width 337 height 19
paste input "********"
type input "********"
click at [487, 369] on div "Connect with Booking" at bounding box center [487, 364] width 80 height 12
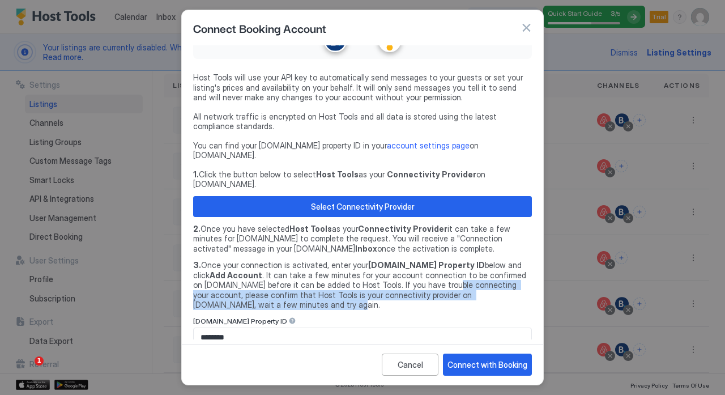
drag, startPoint x: 429, startPoint y: 269, endPoint x: 437, endPoint y: 301, distance: 32.8
click at [436, 299] on div "1. Click the button below to select Host Tools as your Connectivity Provider on…" at bounding box center [362, 258] width 339 height 178
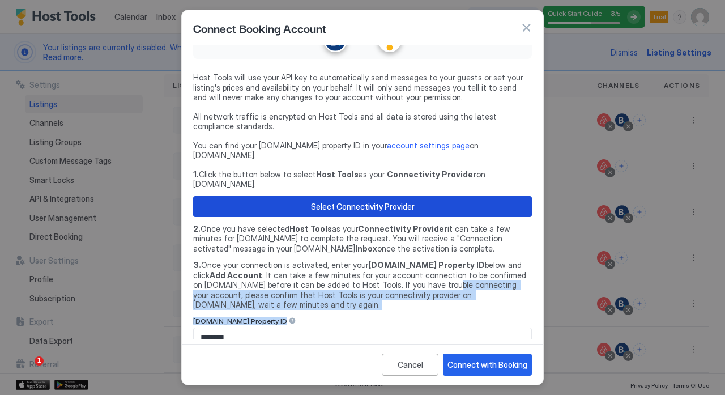
click at [423, 196] on button "Select Connectivity Provider" at bounding box center [362, 206] width 339 height 21
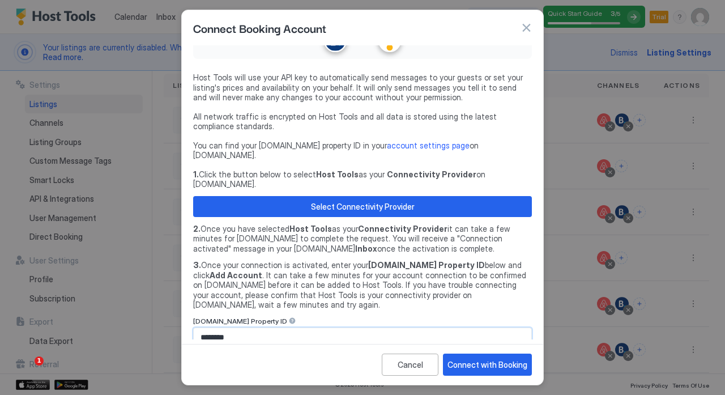
click at [382, 328] on input "********" at bounding box center [362, 337] width 337 height 19
click at [495, 364] on div "Connect with Booking" at bounding box center [487, 364] width 80 height 12
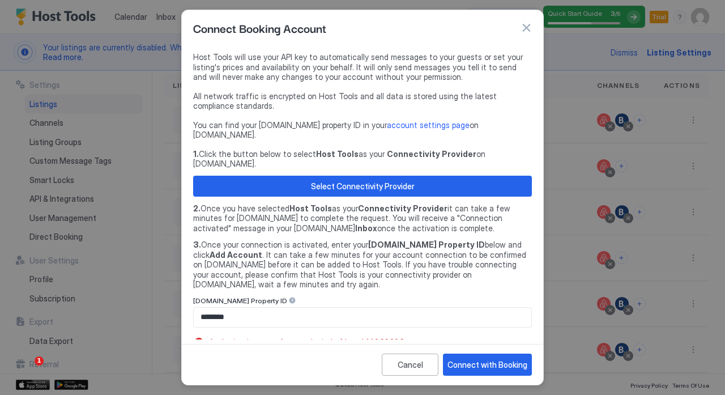
click at [395, 296] on div "[DOMAIN_NAME] Property ID" at bounding box center [362, 301] width 339 height 11
click at [383, 307] on input "********" at bounding box center [362, 316] width 337 height 19
click at [477, 368] on div "Connect with Booking" at bounding box center [487, 364] width 80 height 12
click at [654, 170] on div at bounding box center [362, 197] width 725 height 395
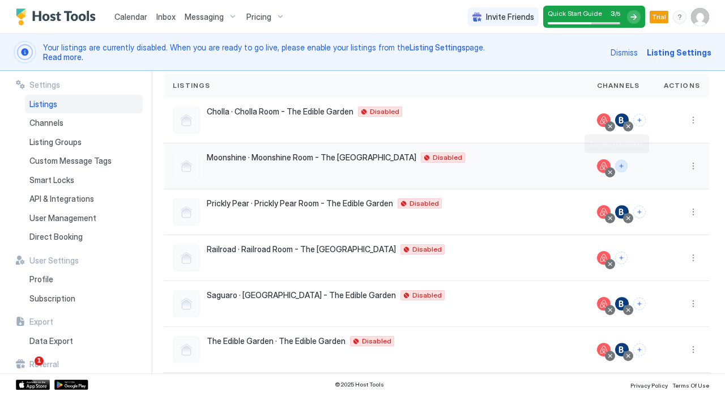
click at [615, 168] on button "Connect channels" at bounding box center [621, 166] width 12 height 12
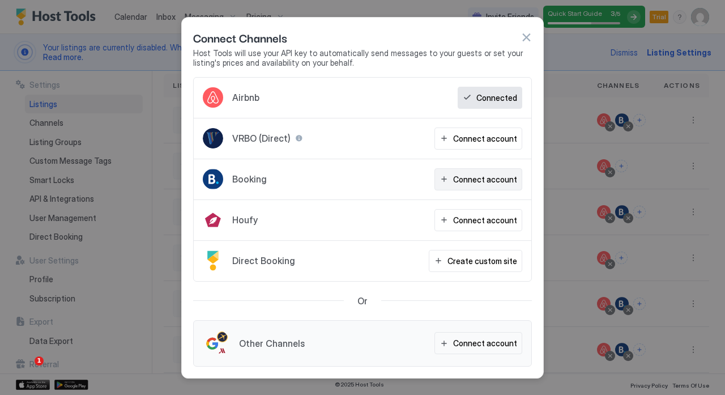
click at [465, 179] on div "Connect account" at bounding box center [485, 179] width 64 height 12
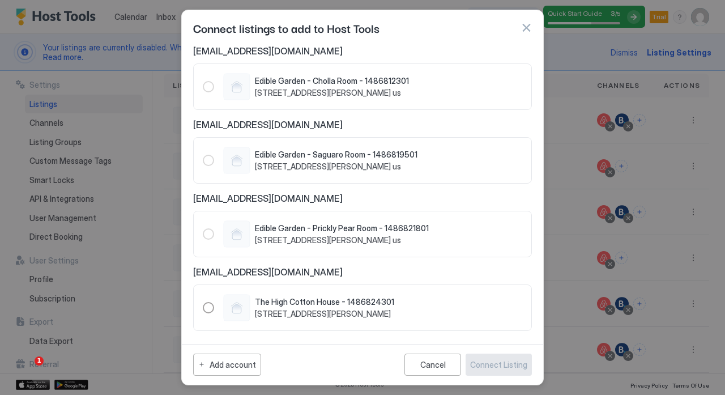
scroll to position [77, 0]
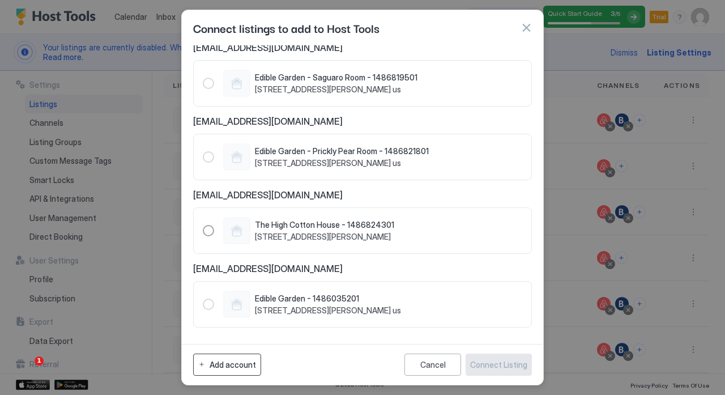
click at [224, 370] on button "Add account" at bounding box center [227, 364] width 68 height 22
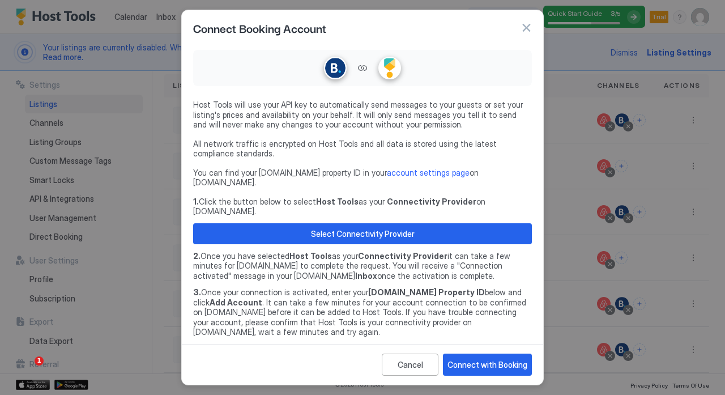
scroll to position [27, 0]
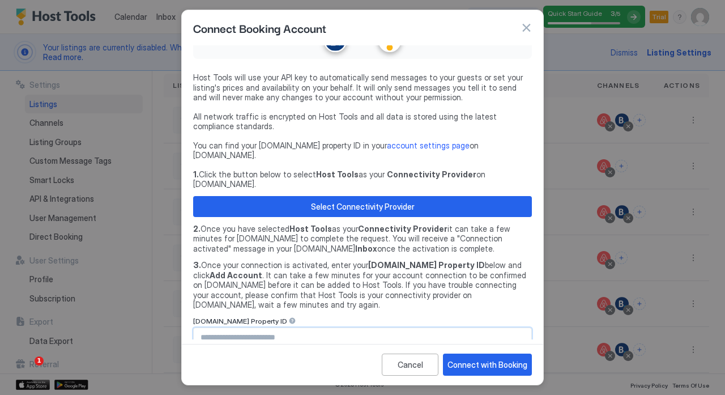
click at [330, 328] on input "Input Field" at bounding box center [362, 337] width 337 height 19
paste input "********"
type input "********"
click at [477, 372] on button "Connect with Booking" at bounding box center [487, 364] width 89 height 22
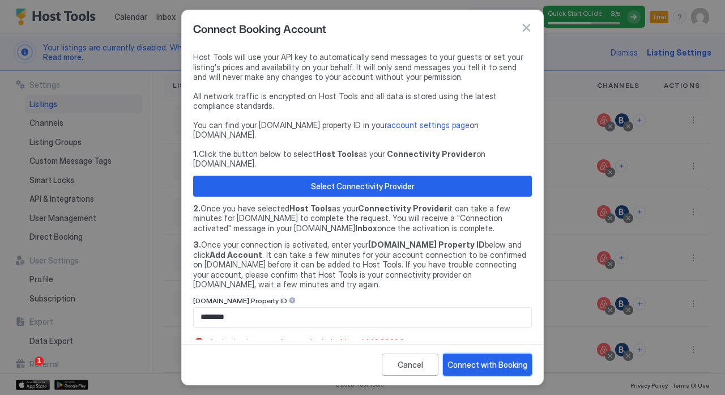
click at [480, 361] on div "Connect with Booking" at bounding box center [487, 364] width 80 height 12
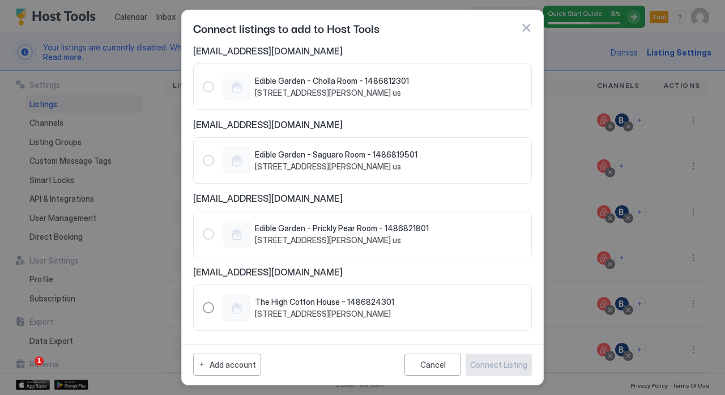
scroll to position [151, 0]
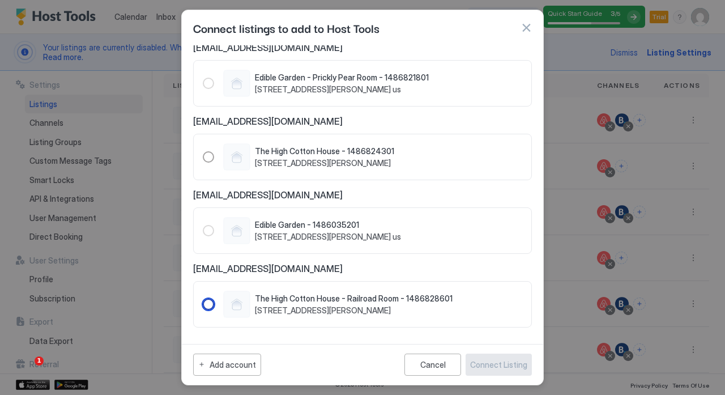
click at [208, 301] on div "1486828601" at bounding box center [208, 303] width 11 height 11
click at [490, 363] on div "Connect Listing" at bounding box center [498, 364] width 57 height 12
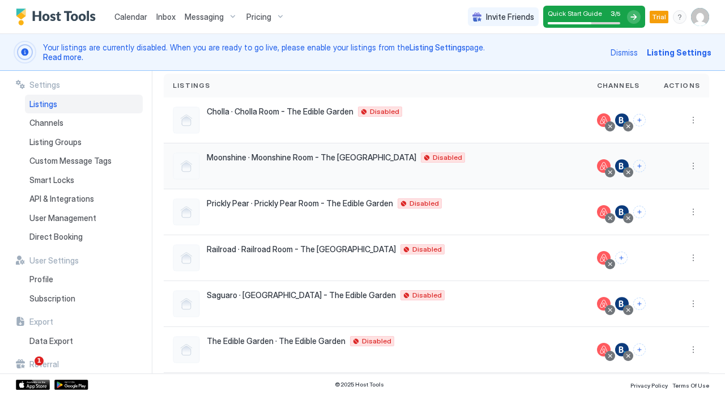
click at [625, 174] on div at bounding box center [628, 172] width 6 height 6
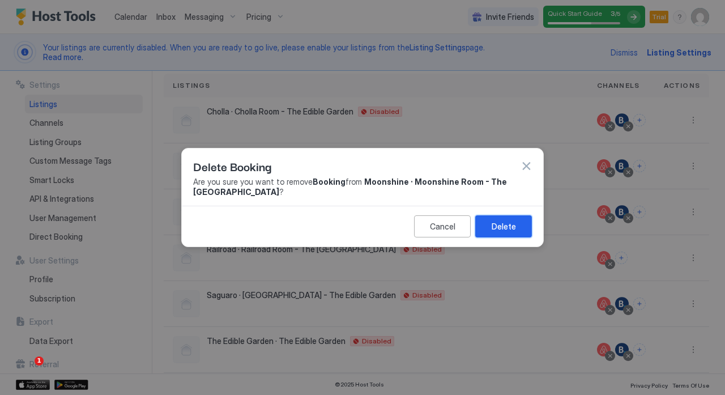
click at [476, 232] on button "Delete" at bounding box center [503, 226] width 57 height 22
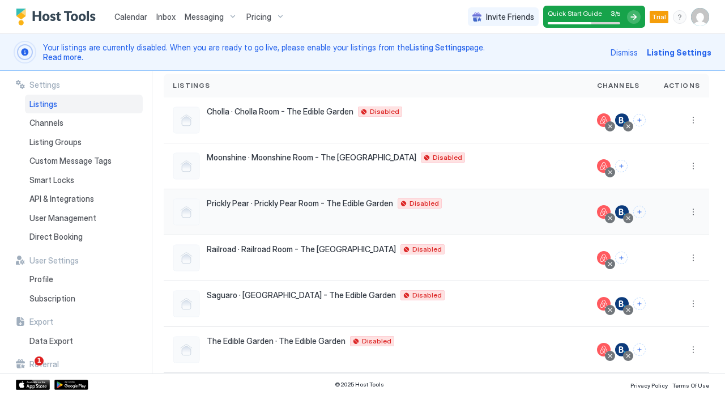
scroll to position [139, 0]
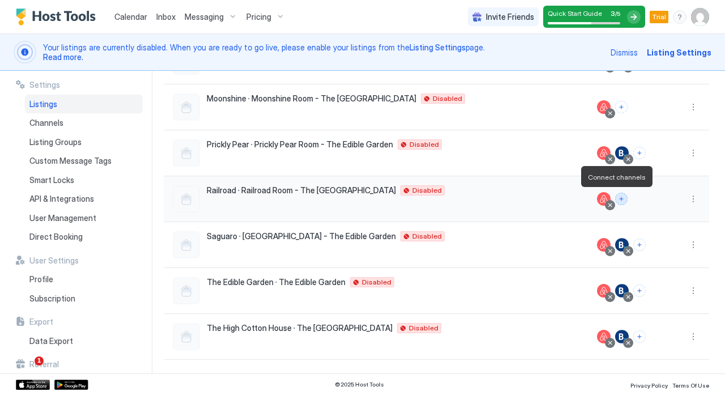
click at [615, 199] on button "Connect channels" at bounding box center [621, 198] width 12 height 12
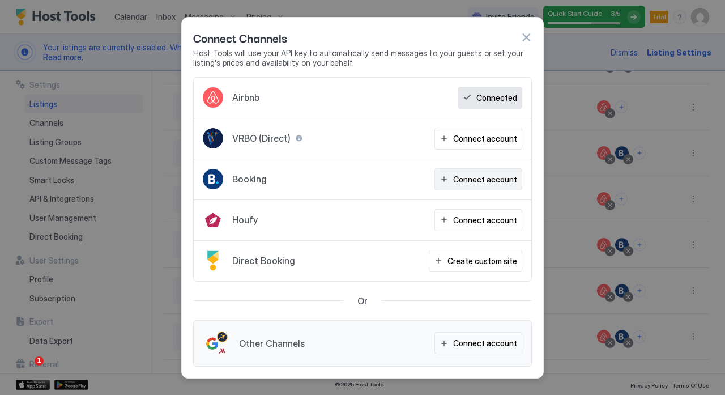
click at [493, 176] on div "Connect account" at bounding box center [485, 179] width 64 height 12
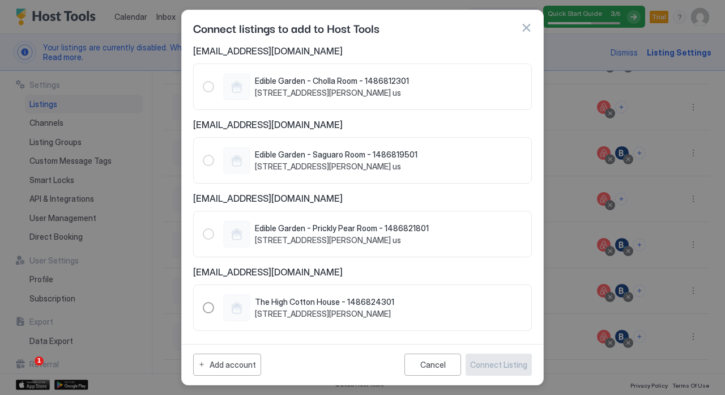
scroll to position [151, 0]
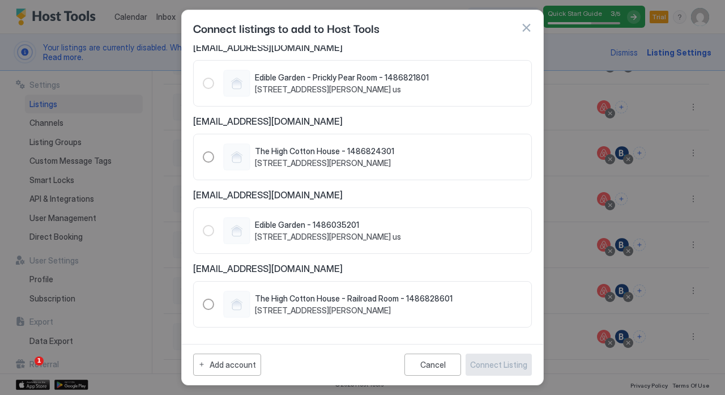
click at [202, 302] on div "The High Cotton House - Railroad Room - 1486828601 [STREET_ADDRESS][PERSON_NAME…" at bounding box center [362, 304] width 339 height 46
click at [208, 305] on div "1486828601" at bounding box center [208, 303] width 11 height 11
click at [502, 366] on div "Connect Listing" at bounding box center [498, 364] width 57 height 12
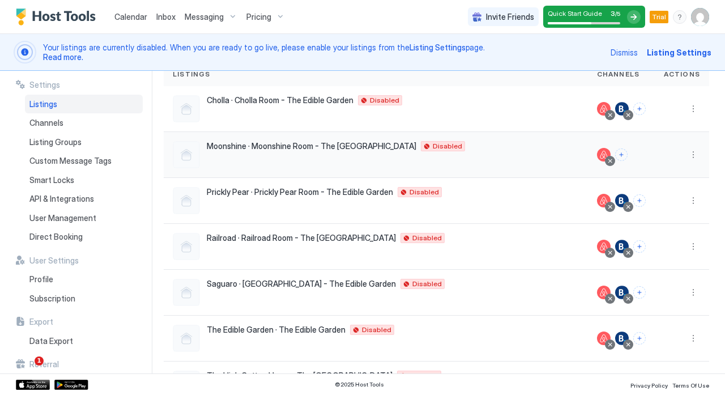
scroll to position [94, 0]
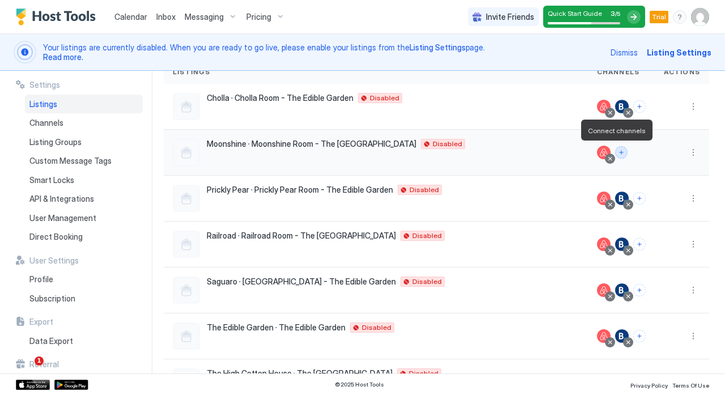
click at [615, 151] on button "Connect channels" at bounding box center [621, 152] width 12 height 12
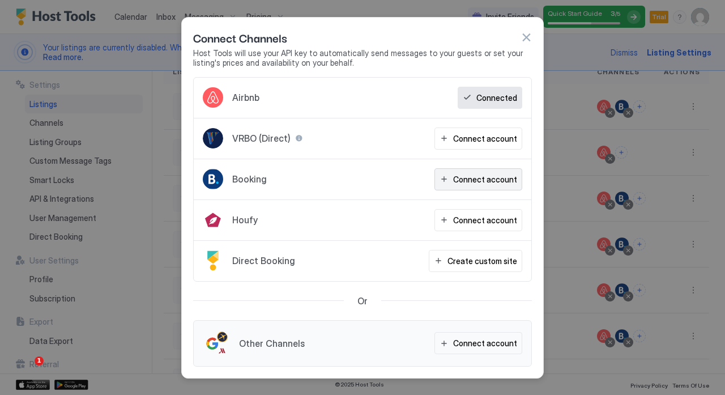
click at [490, 178] on div "Connect account" at bounding box center [485, 179] width 64 height 12
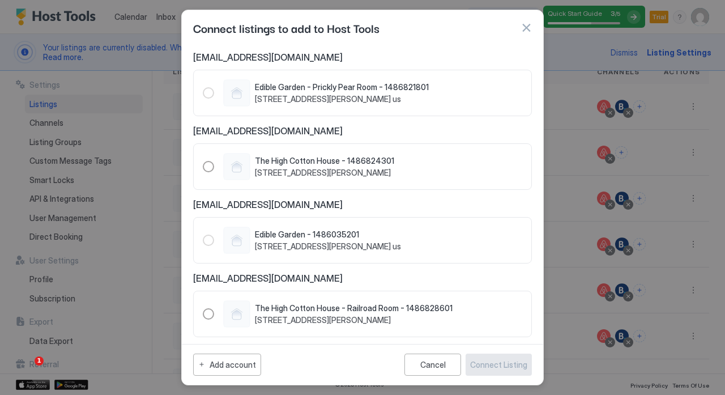
scroll to position [151, 0]
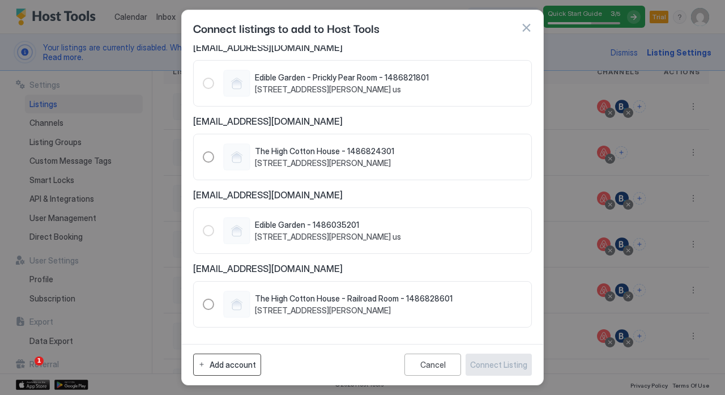
click at [245, 357] on button "Add account" at bounding box center [227, 364] width 68 height 22
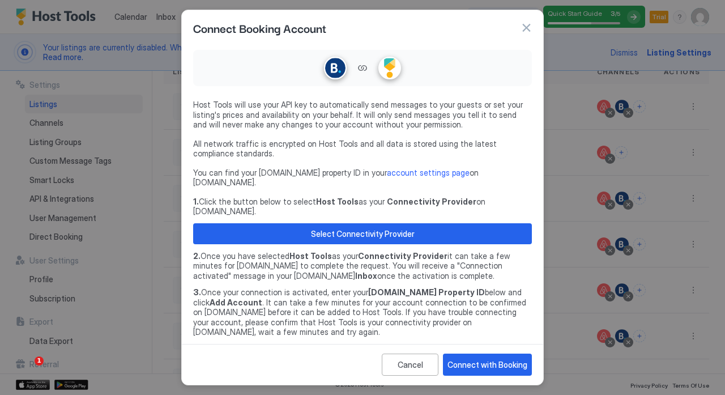
scroll to position [27, 0]
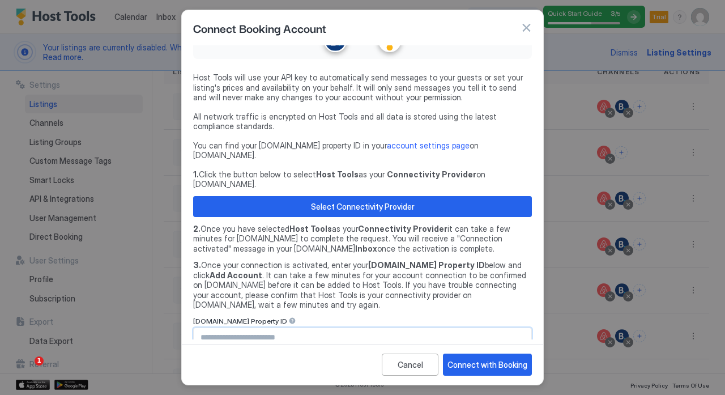
click at [313, 328] on input "Input Field" at bounding box center [362, 337] width 337 height 19
paste input "********"
type input "********"
click at [485, 361] on div "Connect with Booking" at bounding box center [487, 364] width 80 height 12
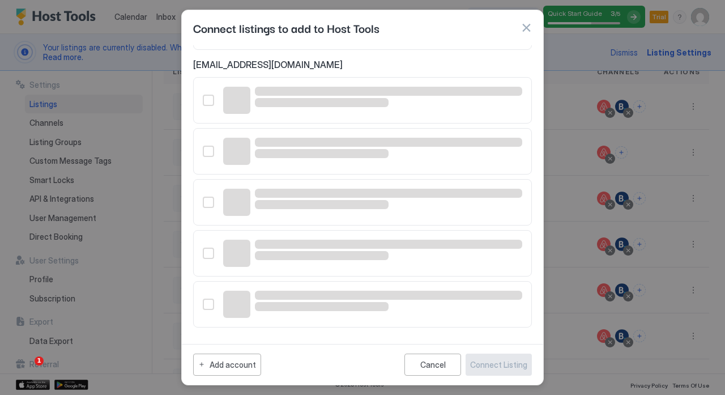
scroll to position [224, 0]
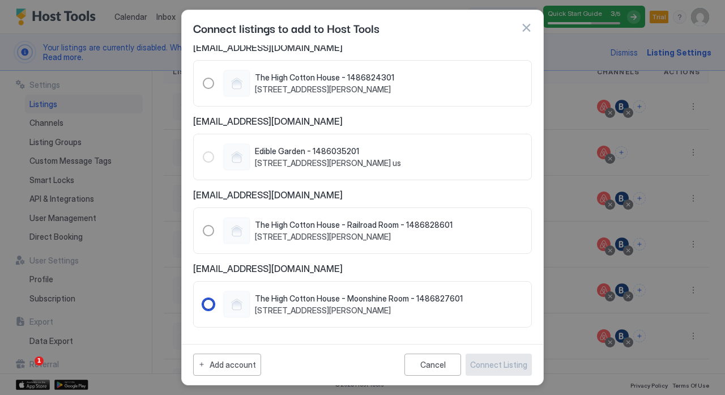
click at [204, 301] on div "1486827601" at bounding box center [208, 303] width 11 height 11
click at [496, 366] on div "Connect Listing" at bounding box center [498, 364] width 57 height 12
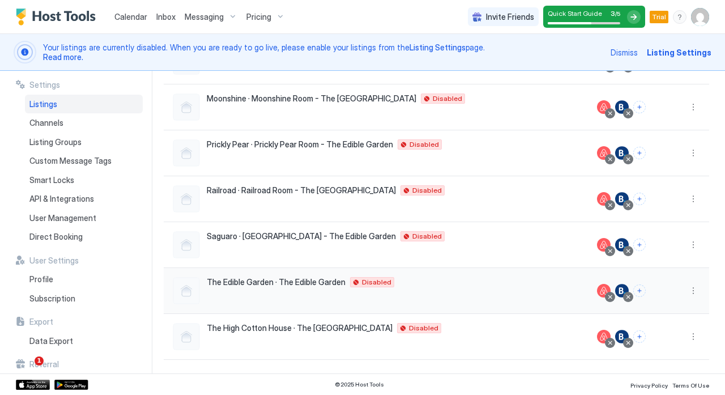
scroll to position [0, 0]
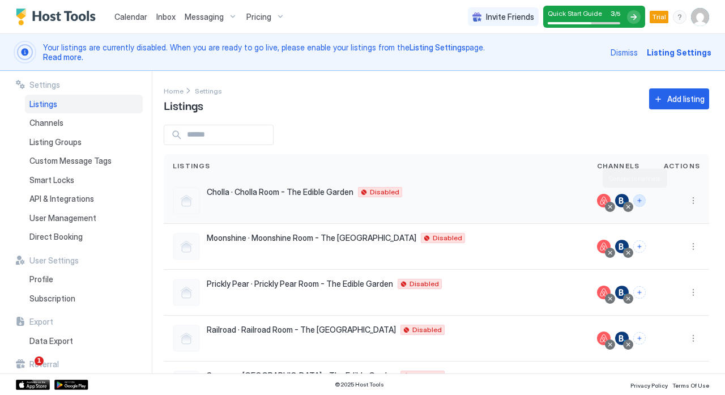
click at [633, 195] on button "Connect channels" at bounding box center [639, 200] width 12 height 12
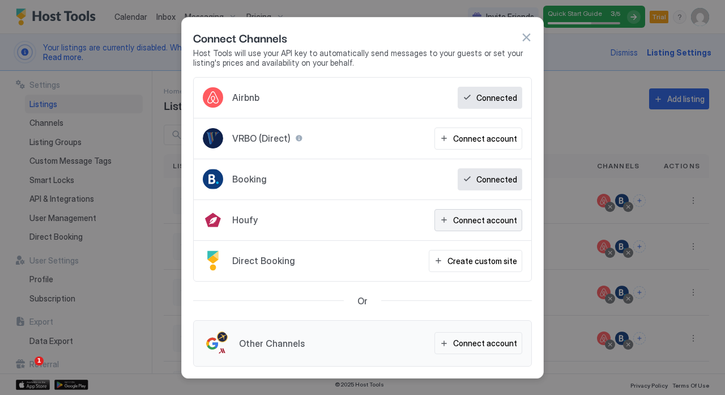
click at [453, 216] on button "Connect account" at bounding box center [478, 220] width 88 height 22
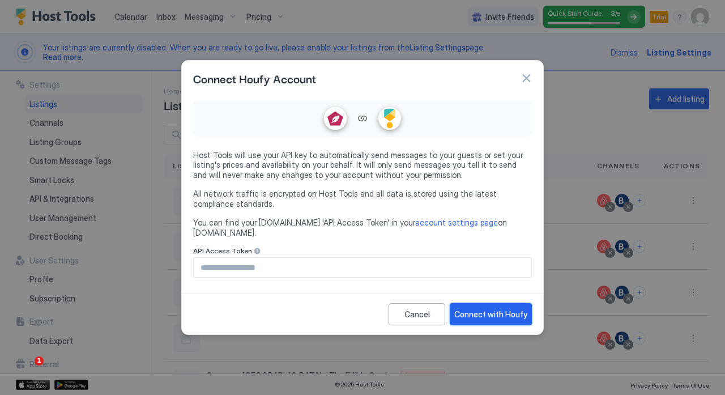
click at [473, 315] on button "Connect with Houfy" at bounding box center [490, 314] width 82 height 22
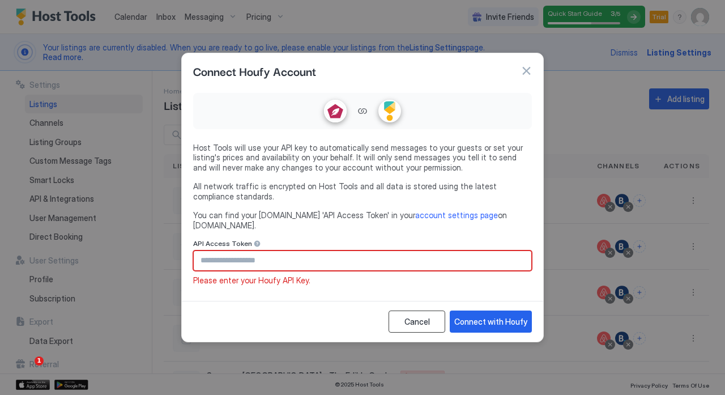
click at [425, 315] on div "Cancel" at bounding box center [416, 321] width 25 height 12
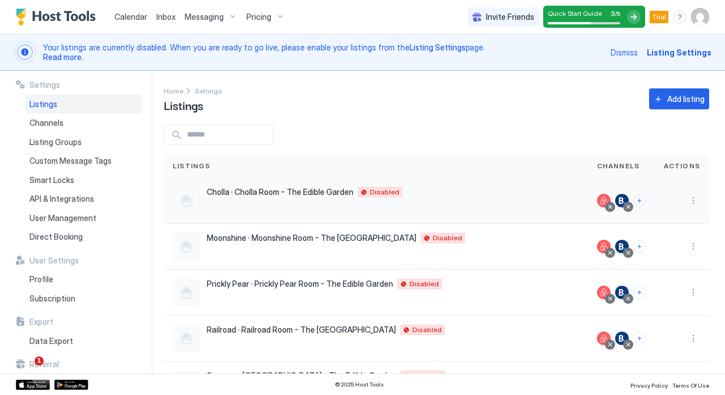
click at [631, 194] on div at bounding box center [621, 201] width 49 height 14
click at [633, 200] on button "Connect channels" at bounding box center [639, 200] width 12 height 12
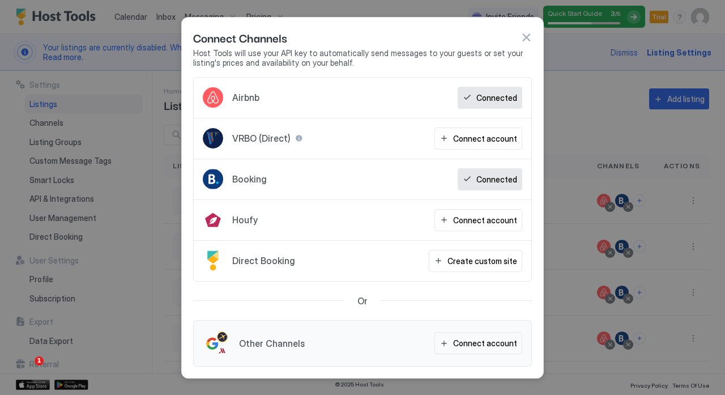
click at [581, 91] on div at bounding box center [362, 197] width 725 height 395
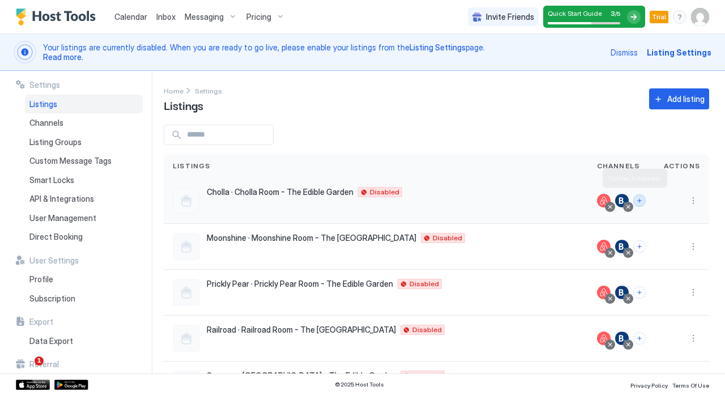
click at [633, 200] on button "Connect channels" at bounding box center [639, 200] width 12 height 12
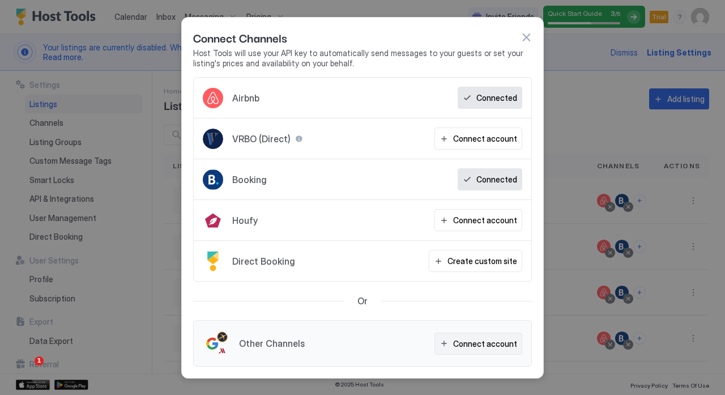
click at [490, 335] on button "Connect account" at bounding box center [478, 343] width 88 height 22
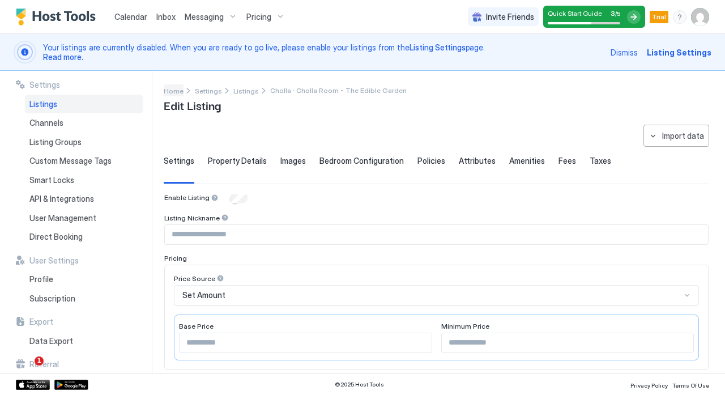
click at [175, 93] on div "Home Settings Listings Cholla · Cholla Room - The Edible Garden Edit Listing" at bounding box center [285, 98] width 243 height 29
click at [175, 93] on span "Home" at bounding box center [174, 91] width 20 height 8
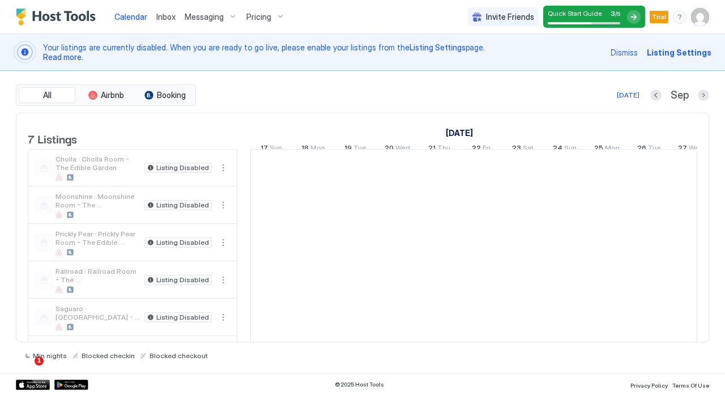
scroll to position [0, 629]
click at [173, 86] on div "All Airbnb Booking" at bounding box center [106, 95] width 180 height 22
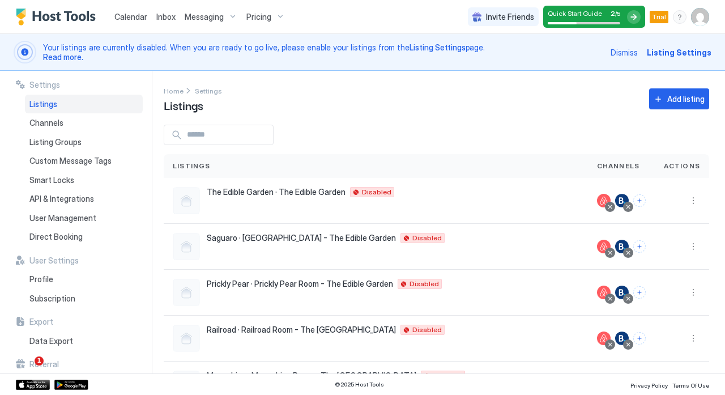
click at [143, 7] on div "Calendar" at bounding box center [131, 16] width 42 height 21
click at [123, 13] on span "Calendar" at bounding box center [130, 17] width 33 height 10
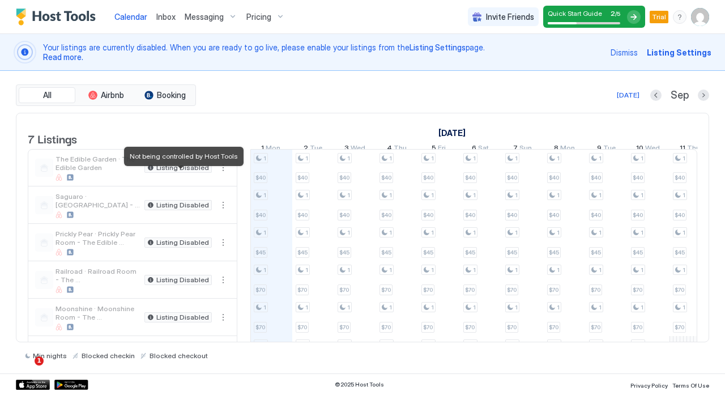
click at [199, 168] on span "Listing Disabled" at bounding box center [182, 168] width 53 height 0
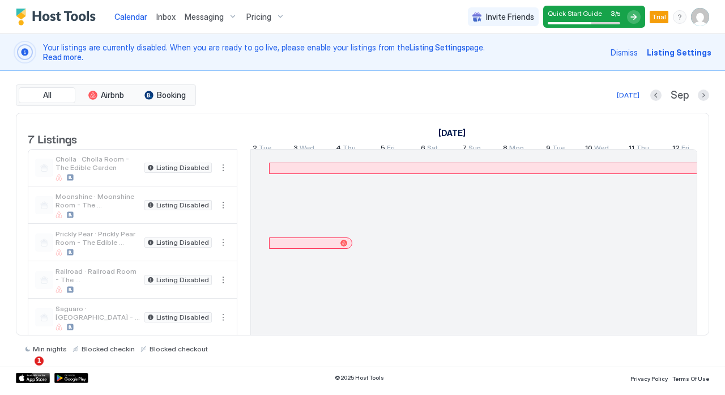
scroll to position [0, 680]
